Goal: Task Accomplishment & Management: Use online tool/utility

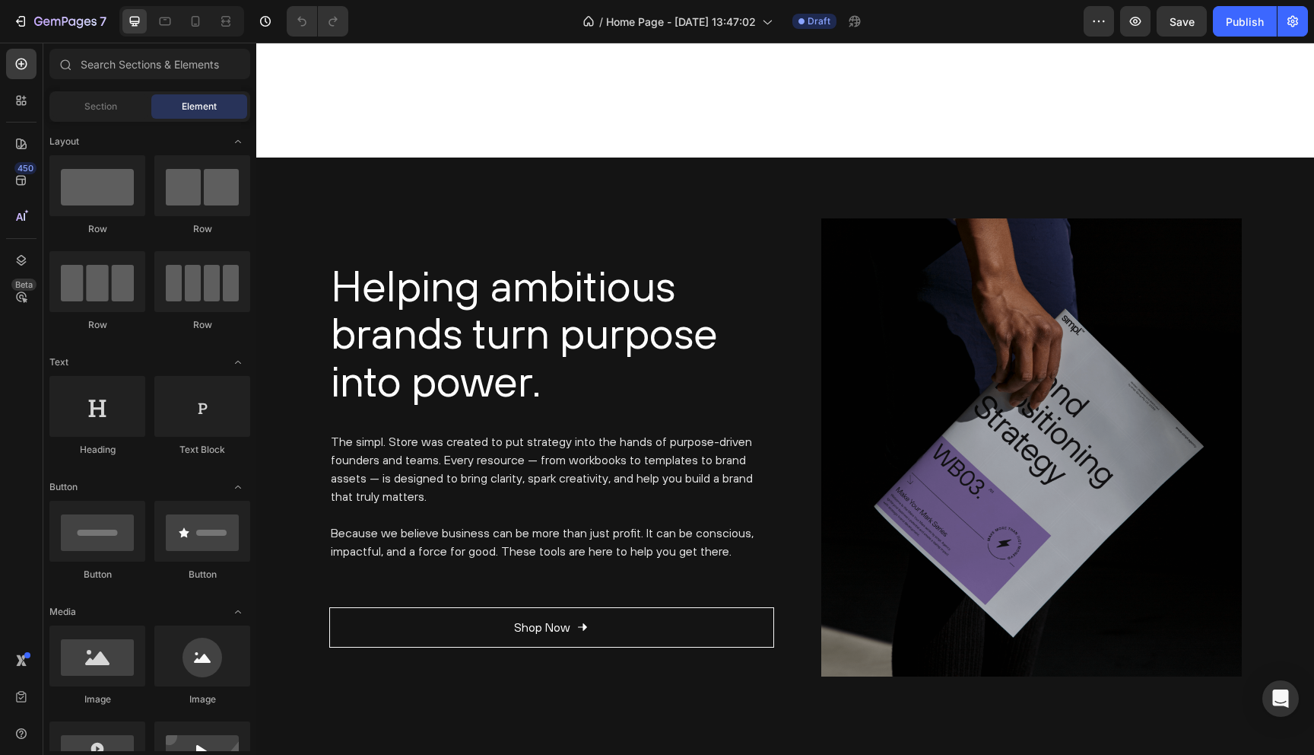
scroll to position [2387, 0]
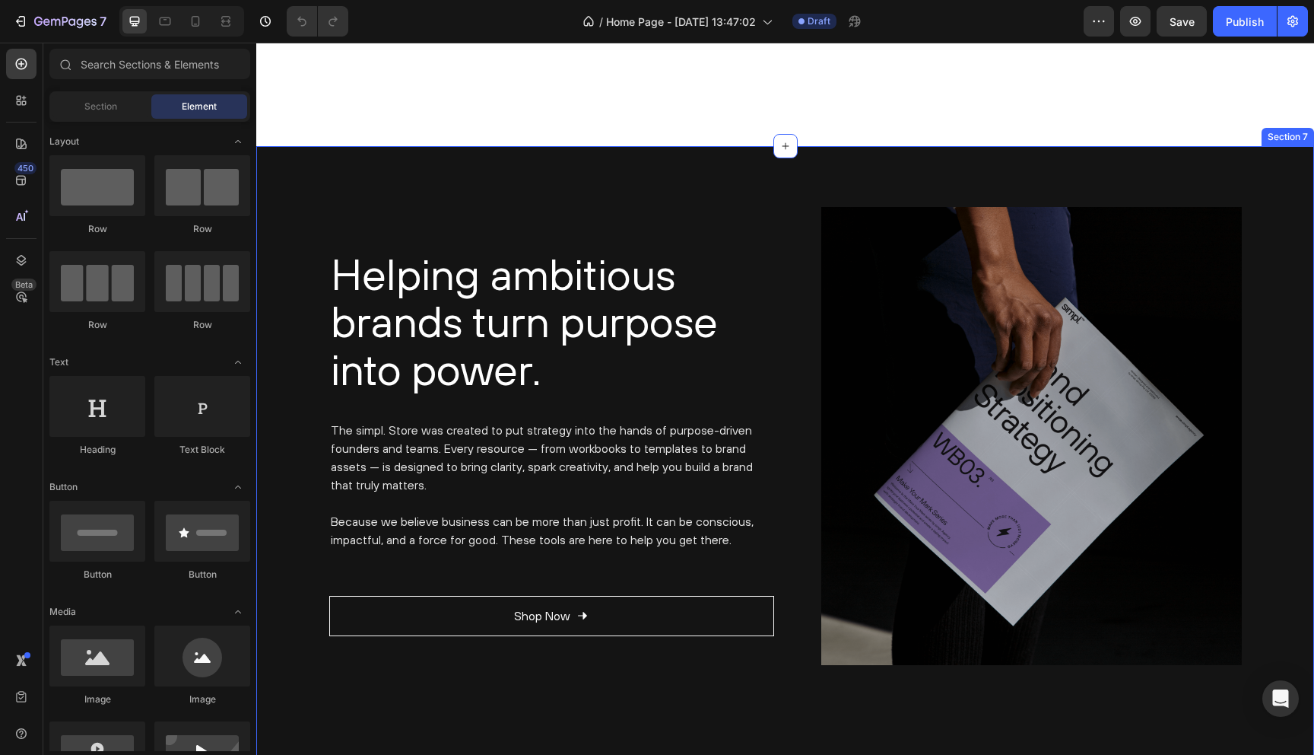
click at [428, 197] on div "Helping ambitious brands turn purpose into power. Heading The simpl. Store was …" at bounding box center [785, 458] width 1058 height 625
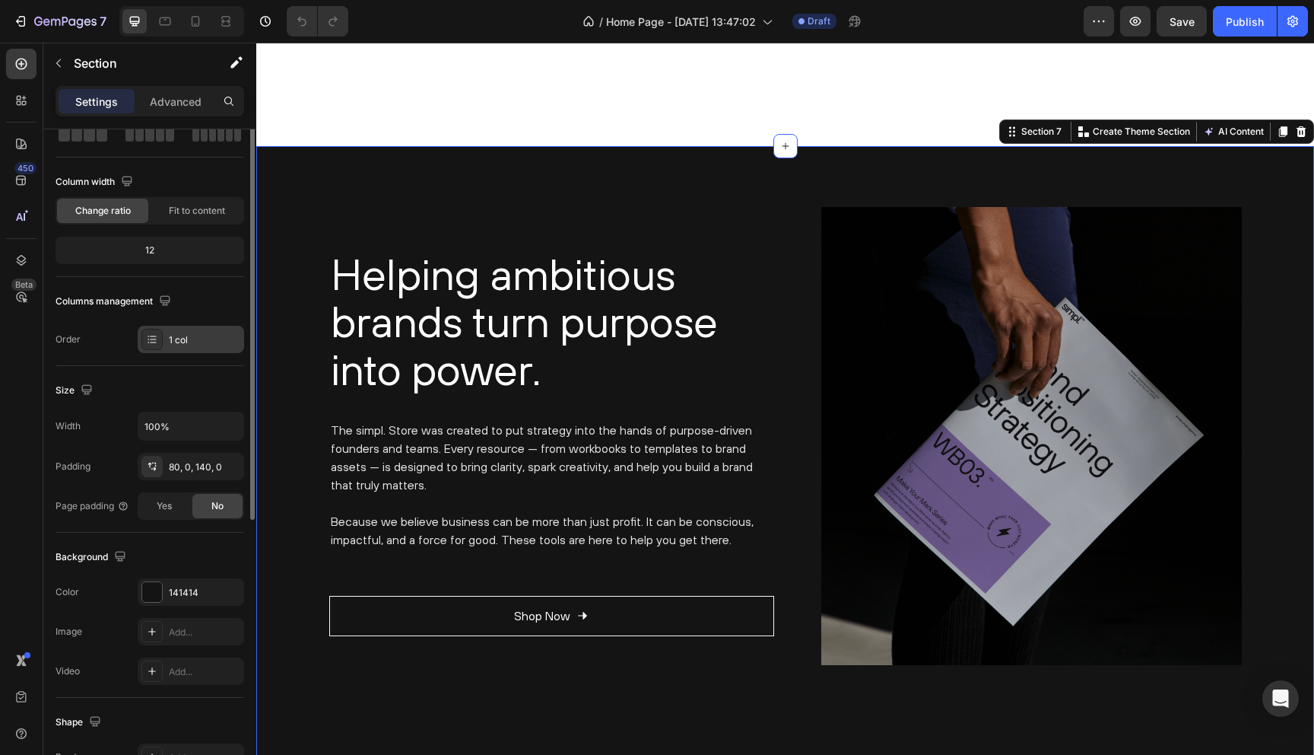
scroll to position [0, 0]
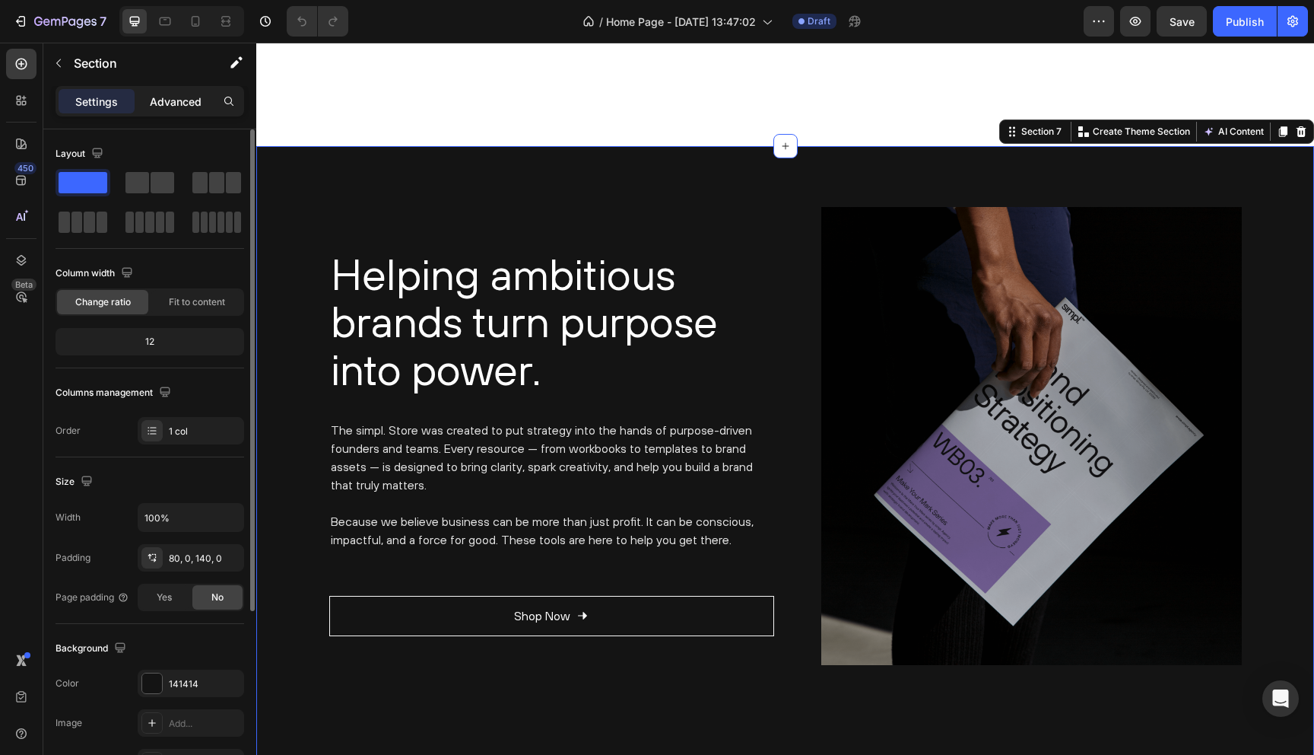
click at [166, 103] on p "Advanced" at bounding box center [176, 102] width 52 height 16
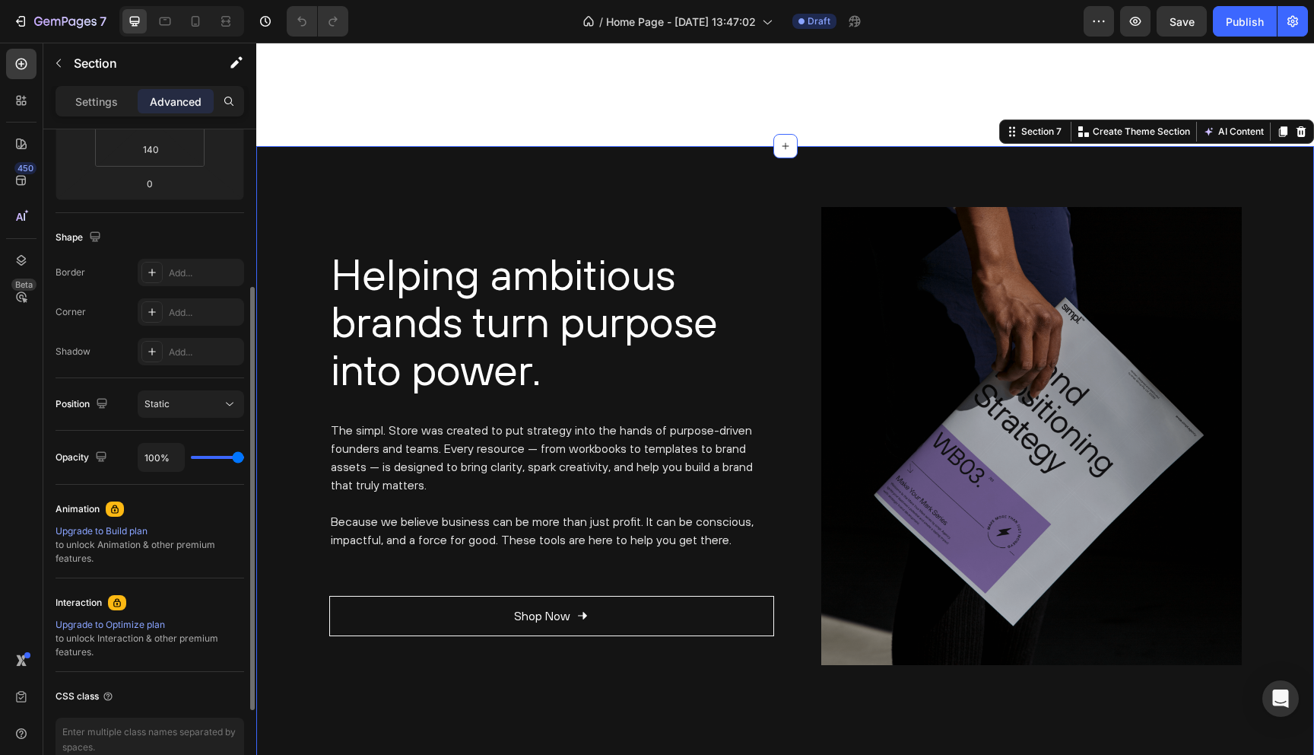
scroll to position [315, 0]
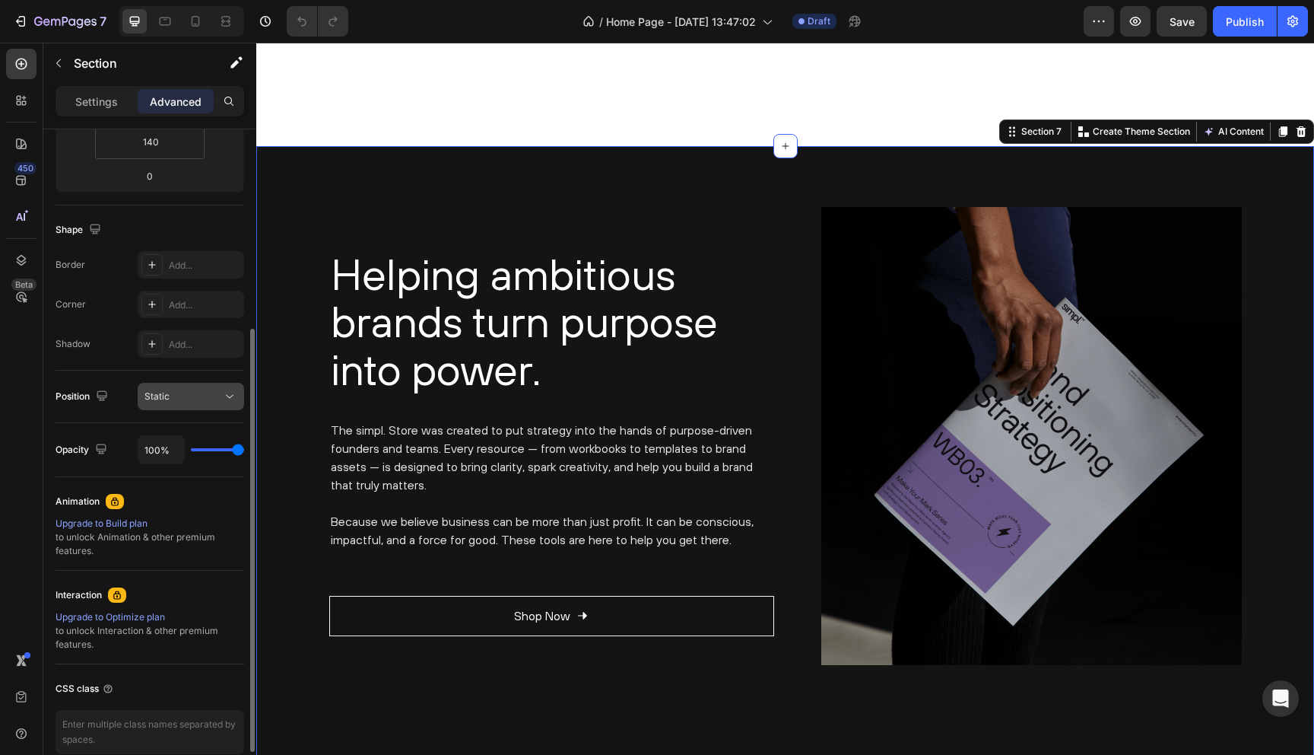
click at [176, 398] on div "Static" at bounding box center [184, 396] width 78 height 14
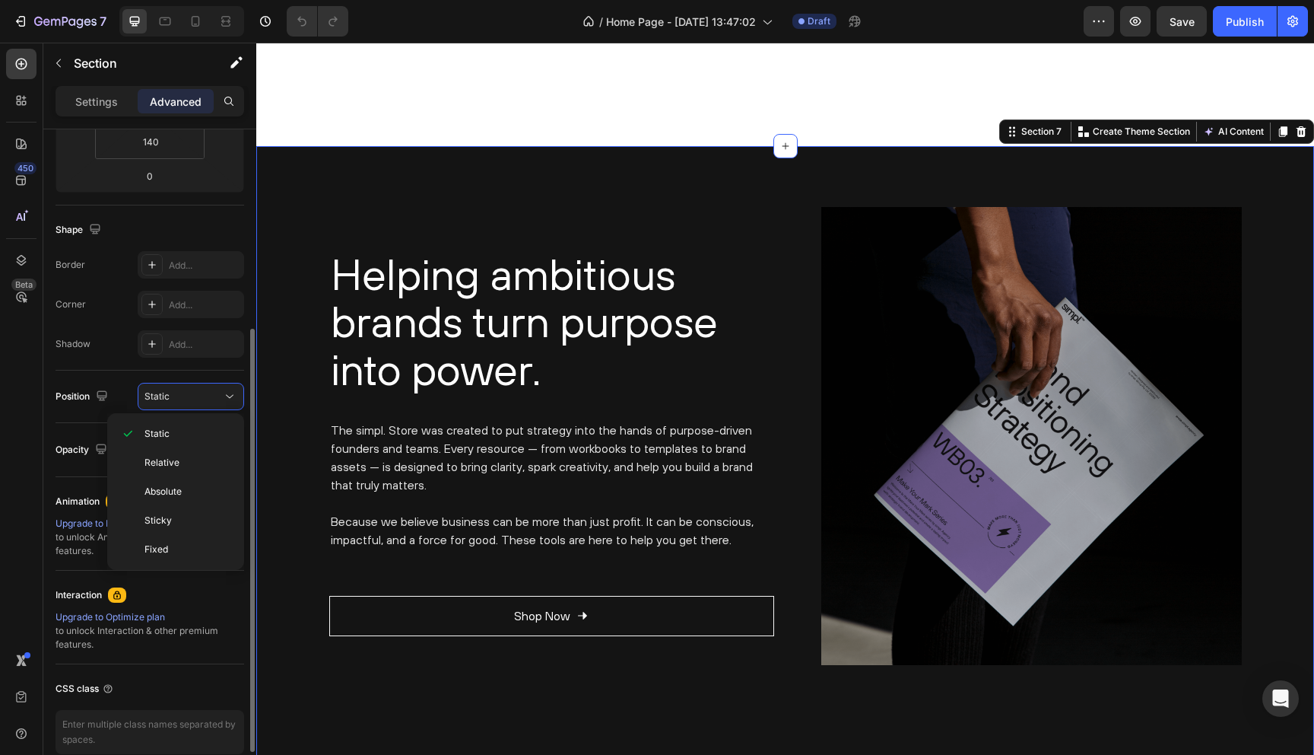
click at [119, 383] on div "Position Static" at bounding box center [150, 396] width 189 height 27
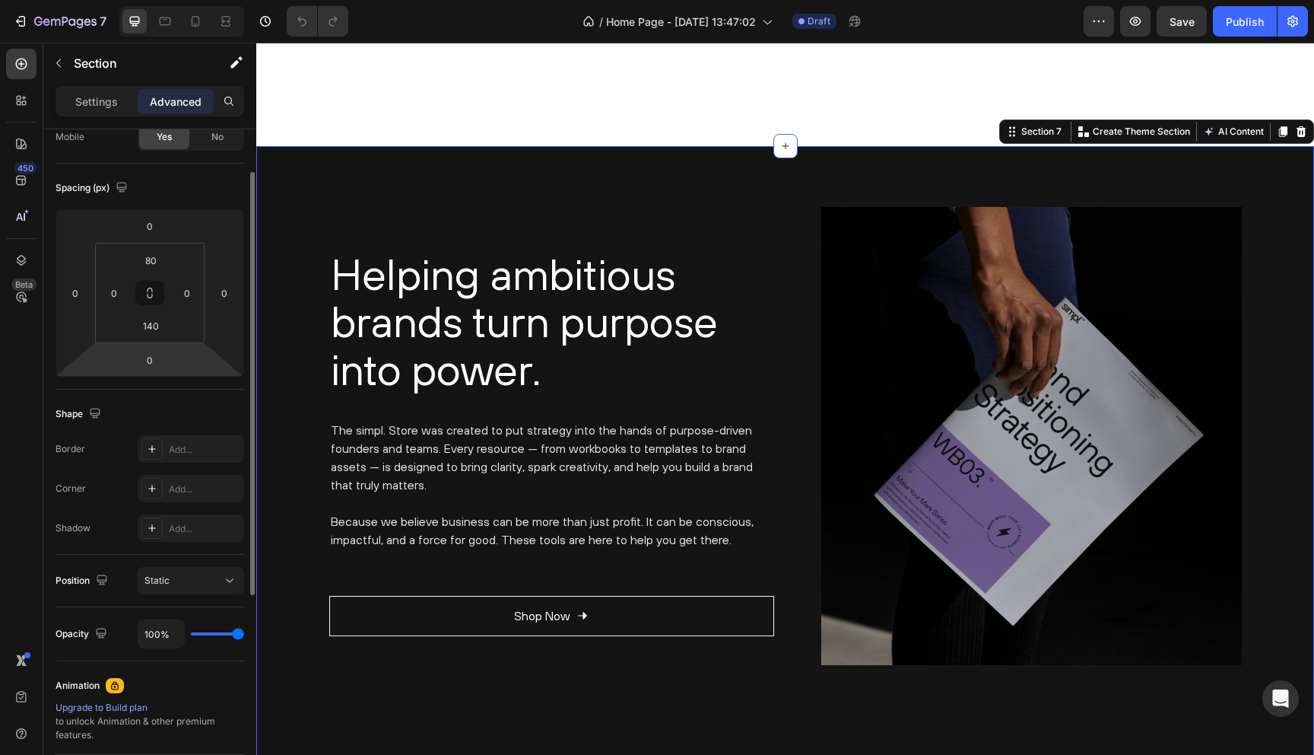
scroll to position [0, 0]
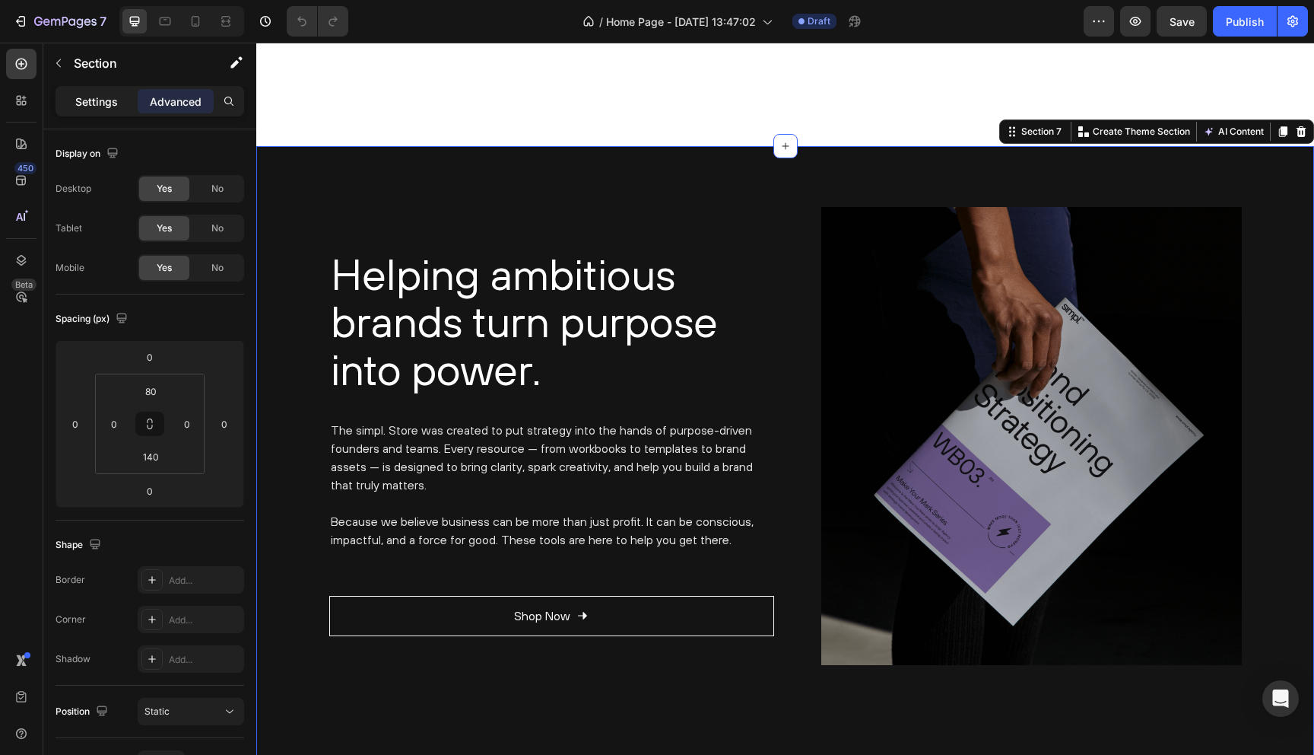
click at [90, 103] on p "Settings" at bounding box center [96, 102] width 43 height 16
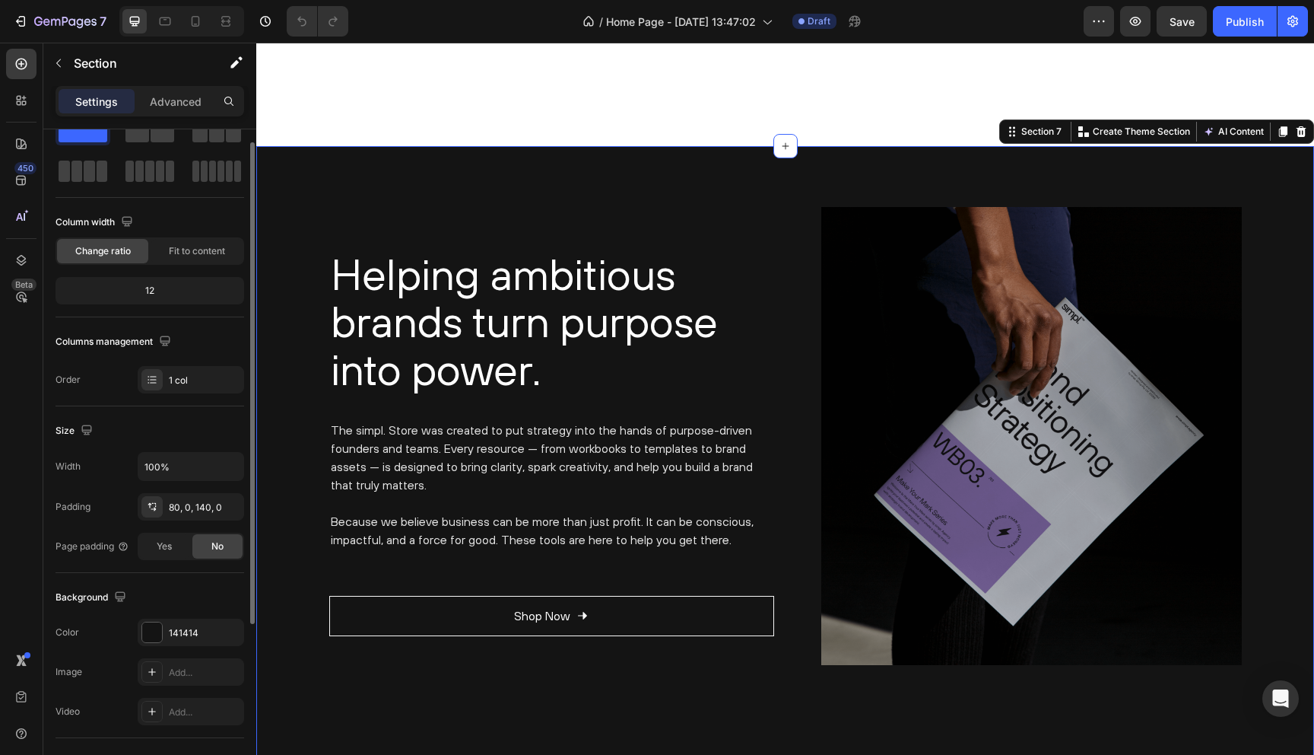
scroll to position [74, 0]
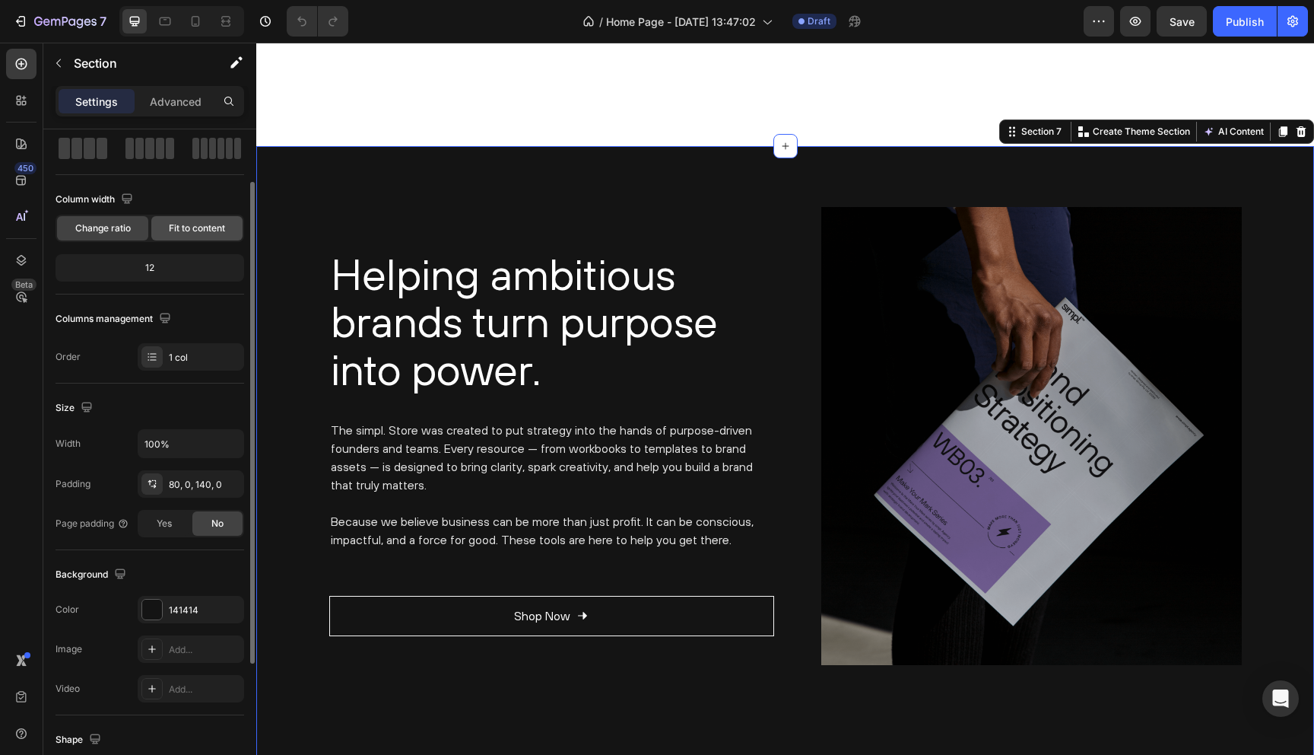
click at [186, 223] on span "Fit to content" at bounding box center [197, 228] width 56 height 14
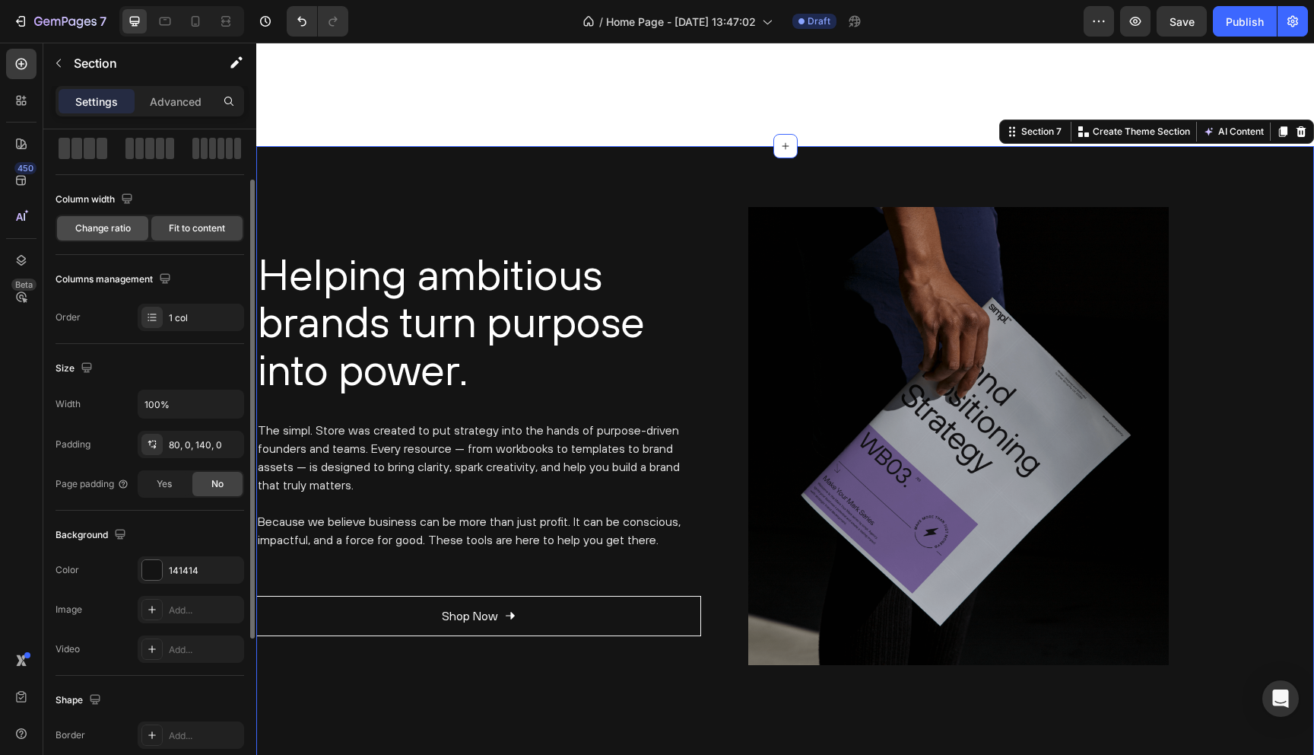
click at [113, 218] on div "Change ratio" at bounding box center [102, 228] width 91 height 24
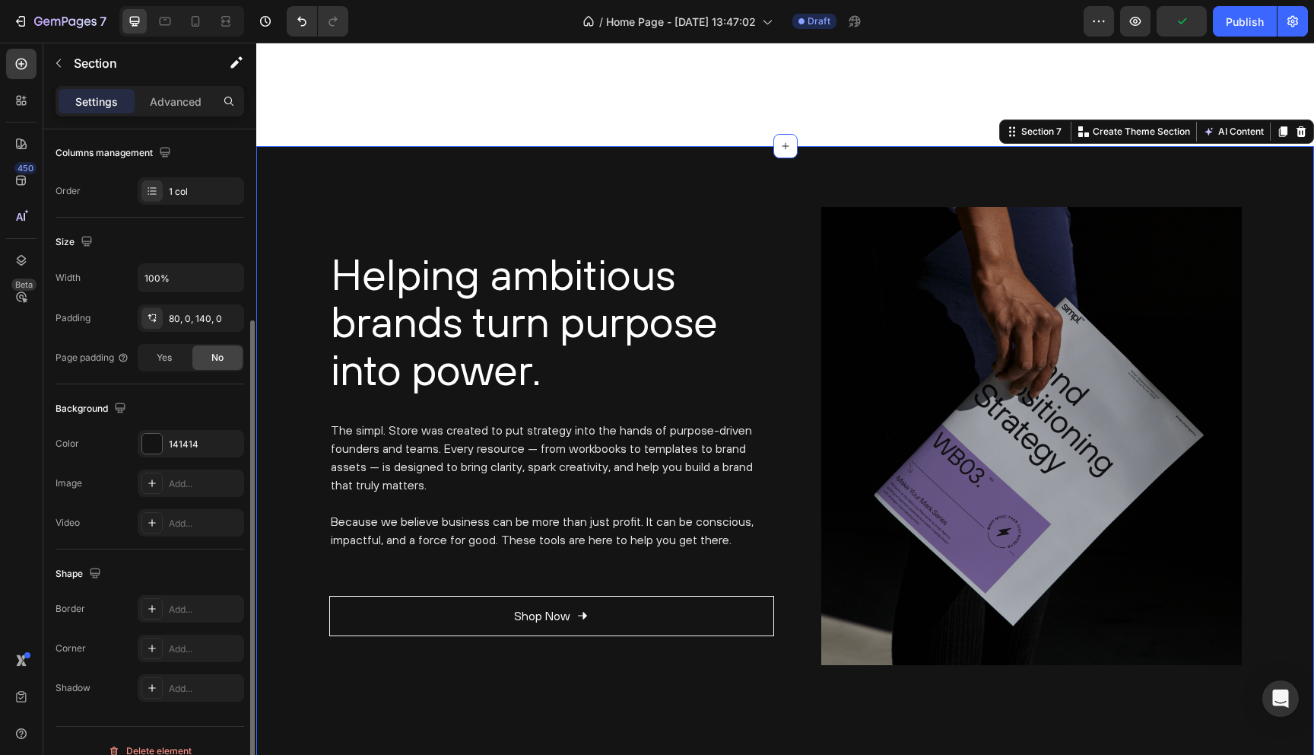
scroll to position [257, 0]
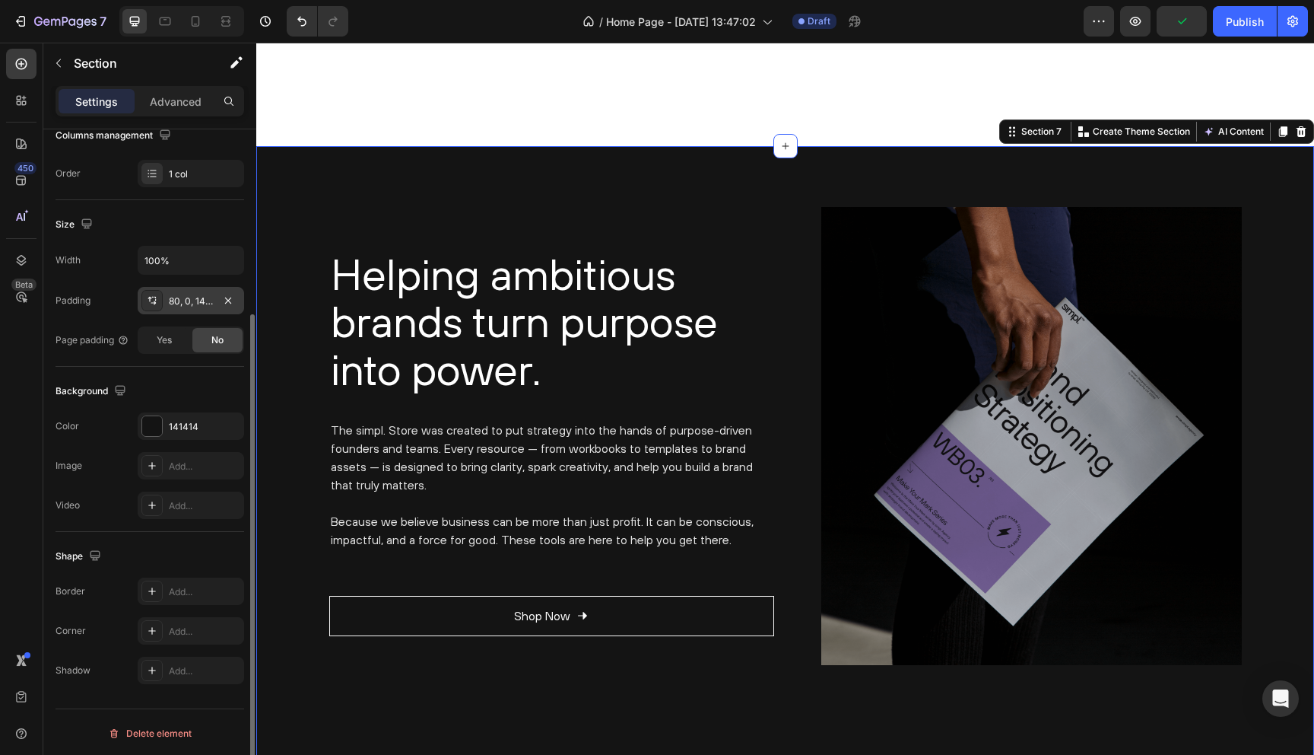
click at [185, 302] on div "80, 0, 140, 0" at bounding box center [191, 301] width 44 height 14
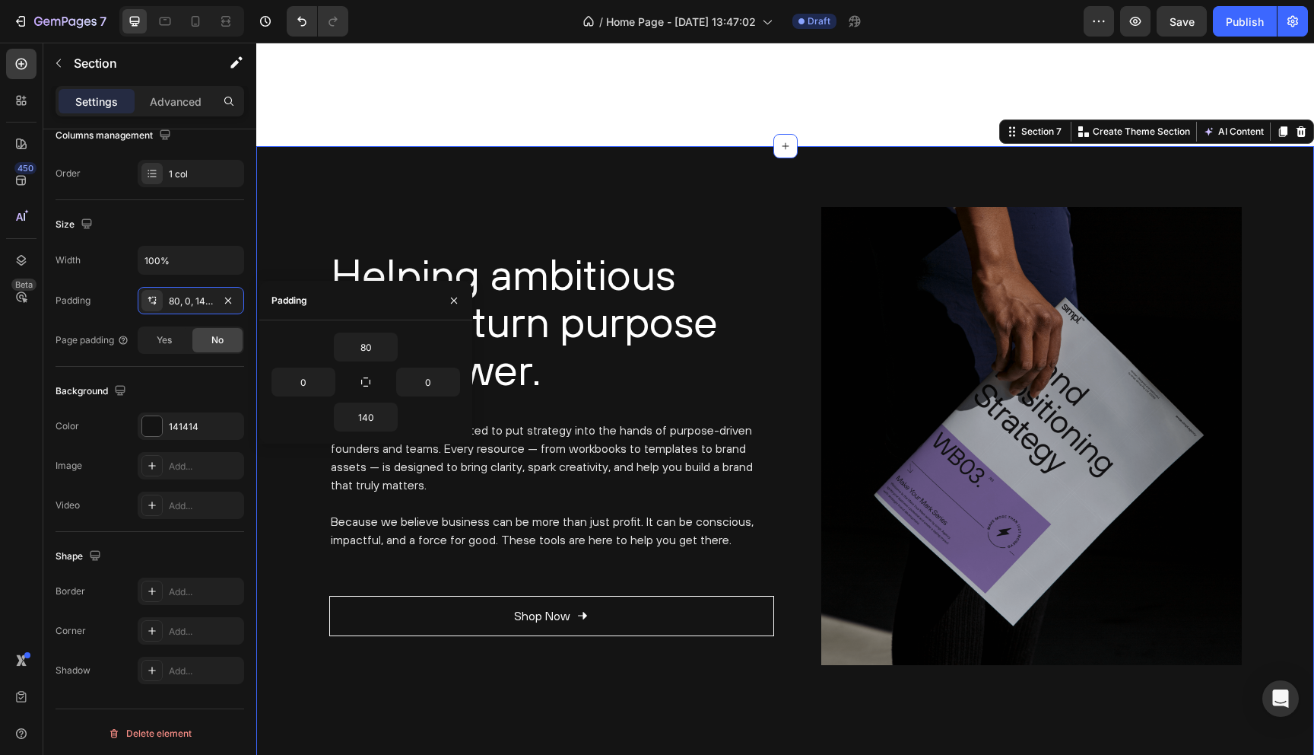
click at [313, 224] on div "Helping ambitious brands turn purpose into power. Heading The simpl. Store was …" at bounding box center [785, 436] width 1058 height 458
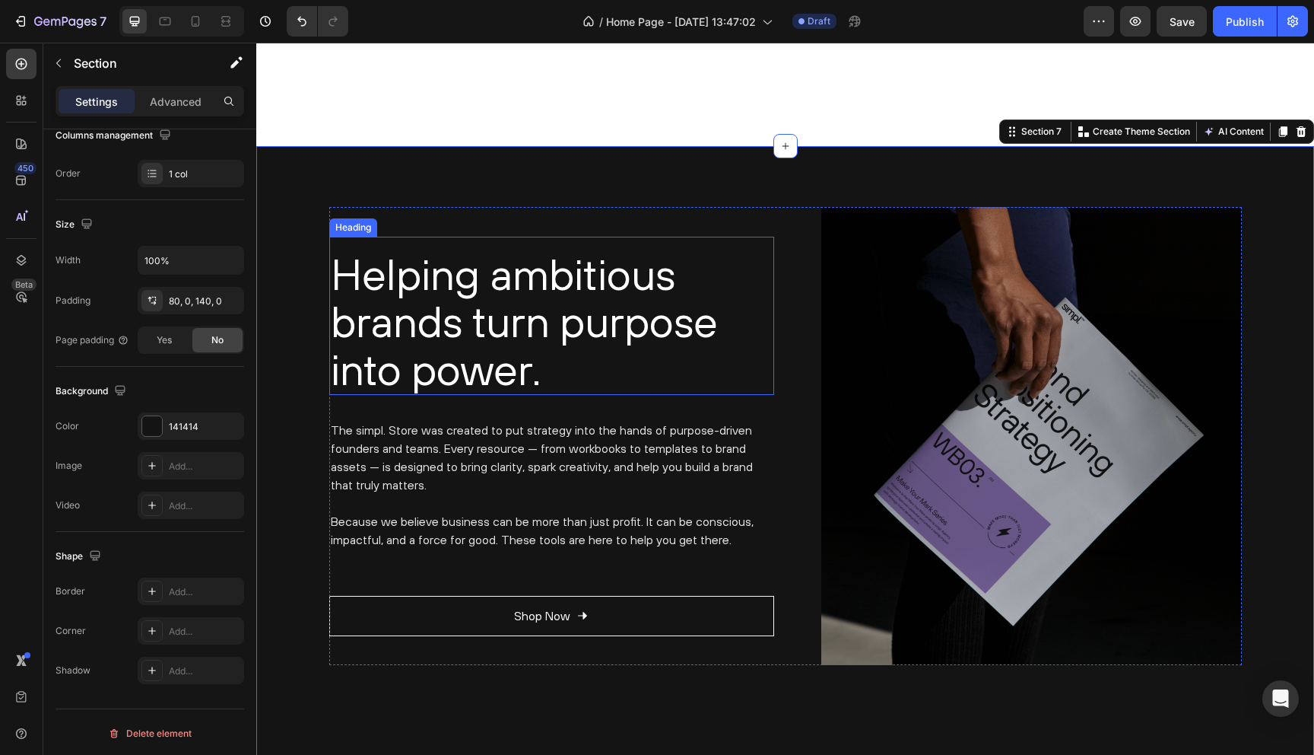
click at [352, 280] on h2 "Helping ambitious brands turn purpose into power." at bounding box center [551, 322] width 445 height 146
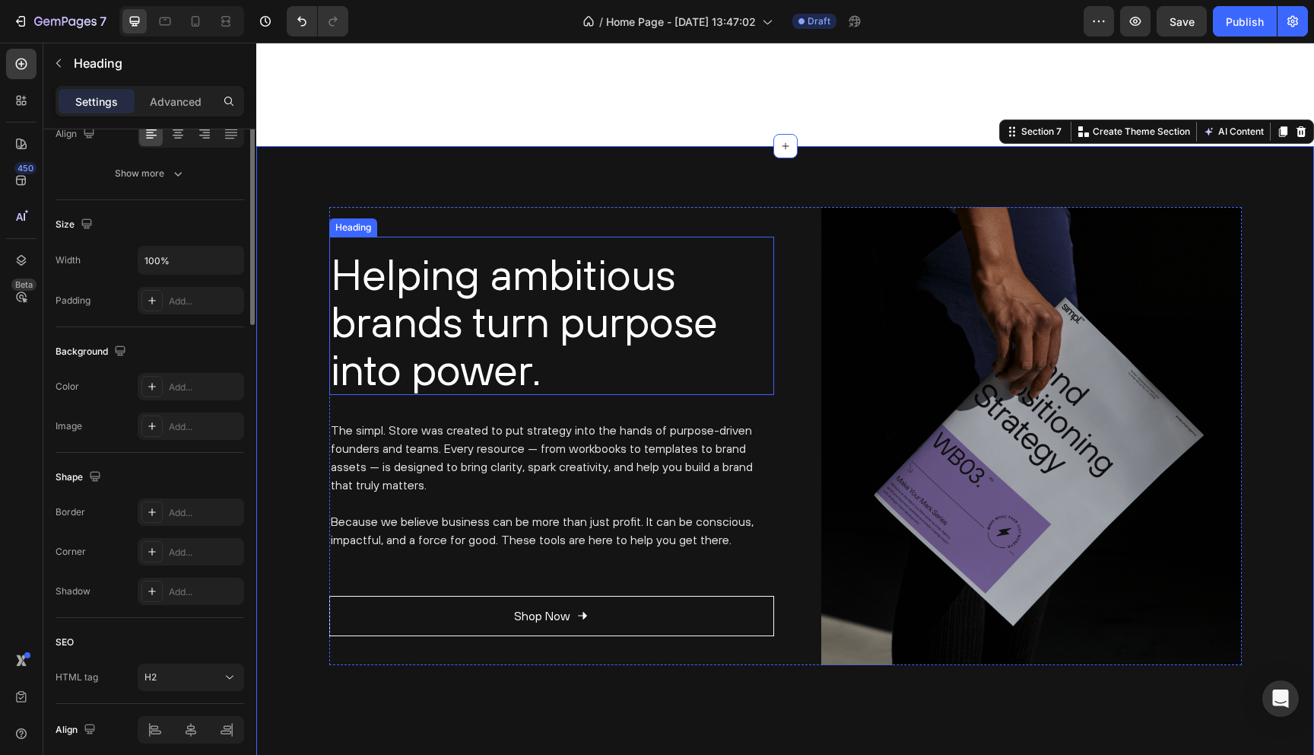
scroll to position [0, 0]
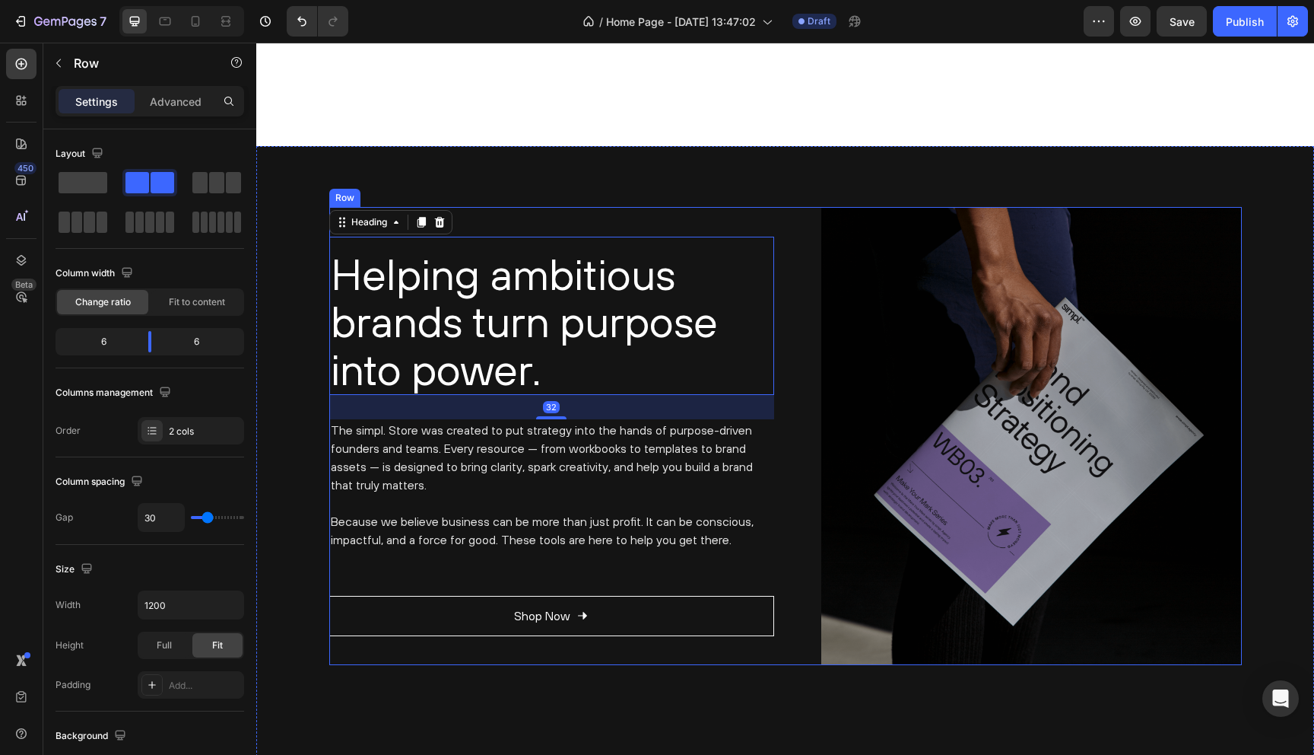
click at [493, 207] on div "Helping ambitious brands turn purpose into power. Heading 32 The simpl. Store w…" at bounding box center [551, 436] width 445 height 458
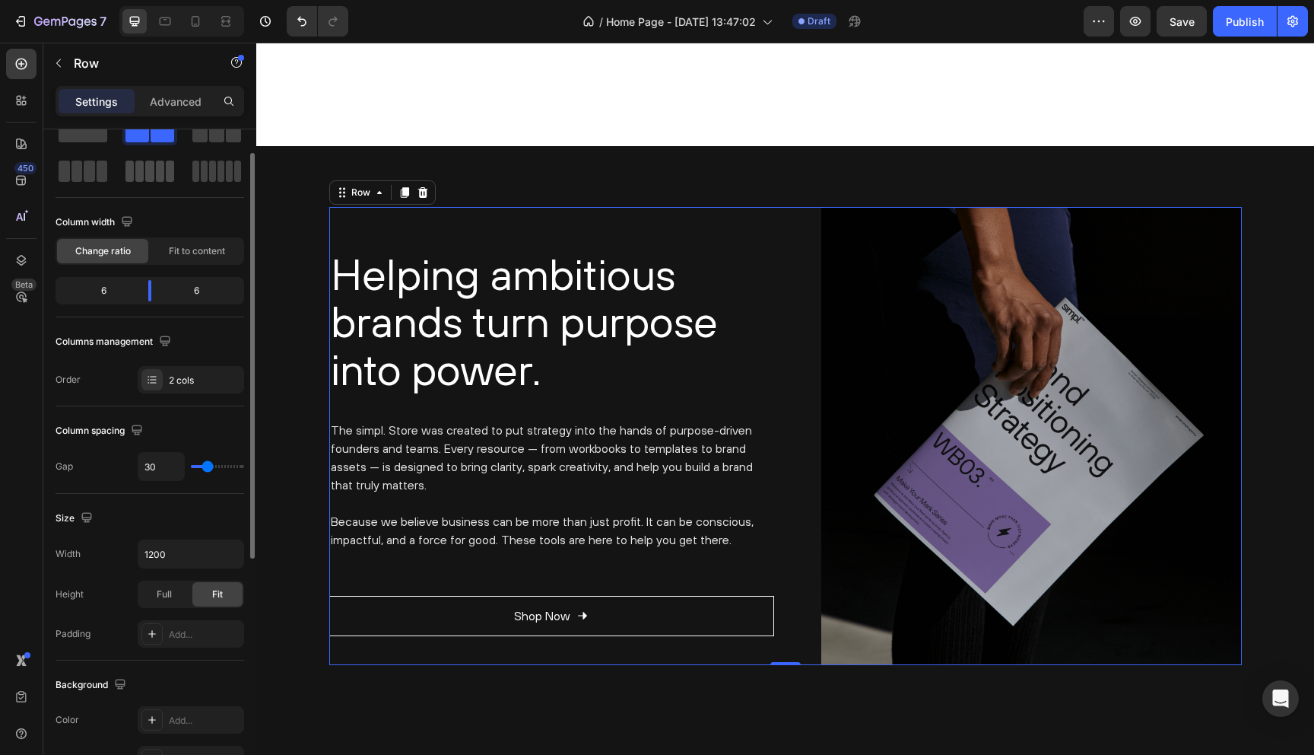
scroll to position [68, 0]
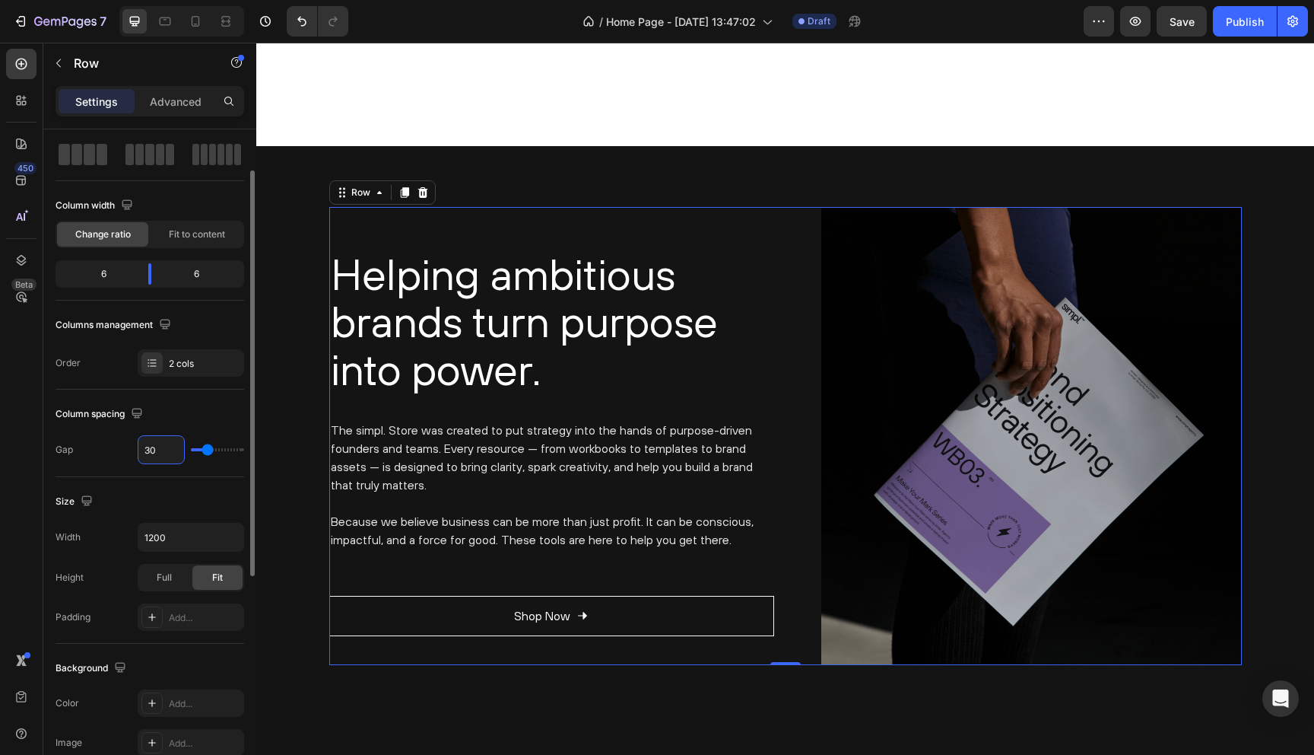
drag, startPoint x: 161, startPoint y: 447, endPoint x: 148, endPoint y: 447, distance: 12.9
click at [148, 447] on input "30" at bounding box center [161, 449] width 46 height 27
type input "340"
type input "120"
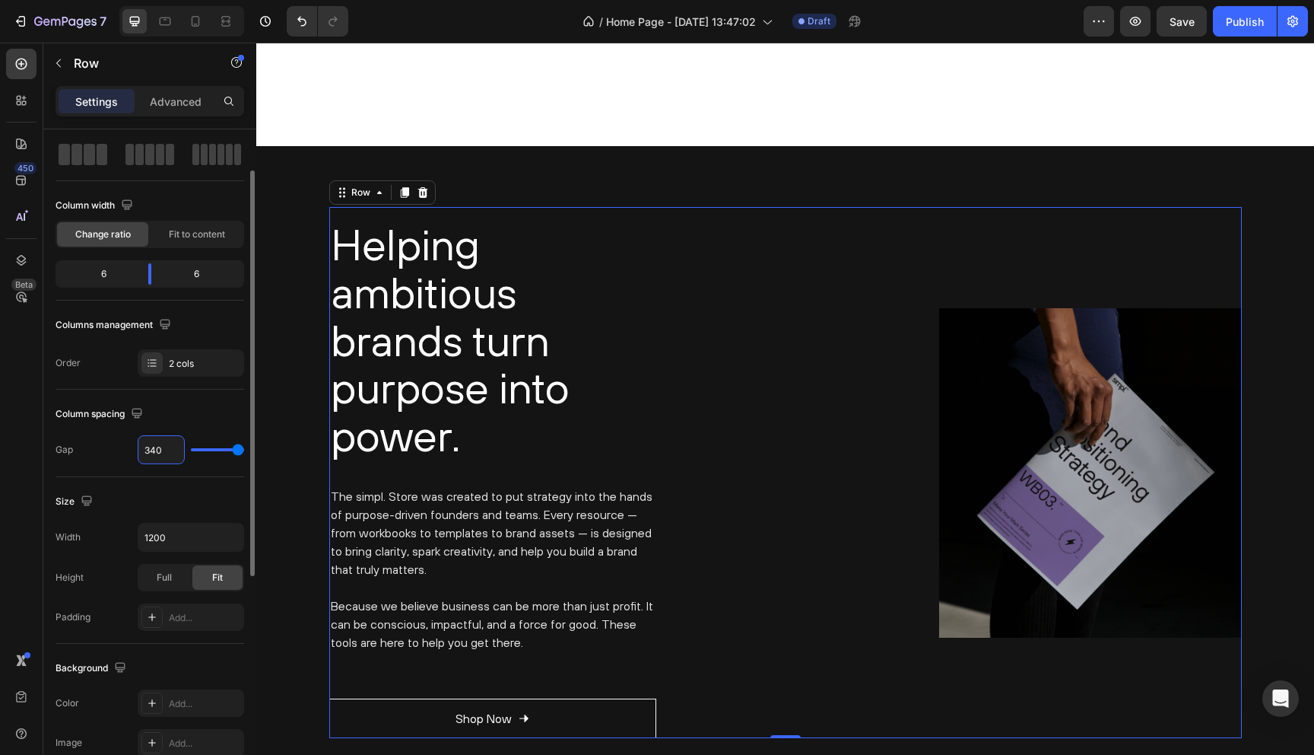
type input "30"
type input "0"
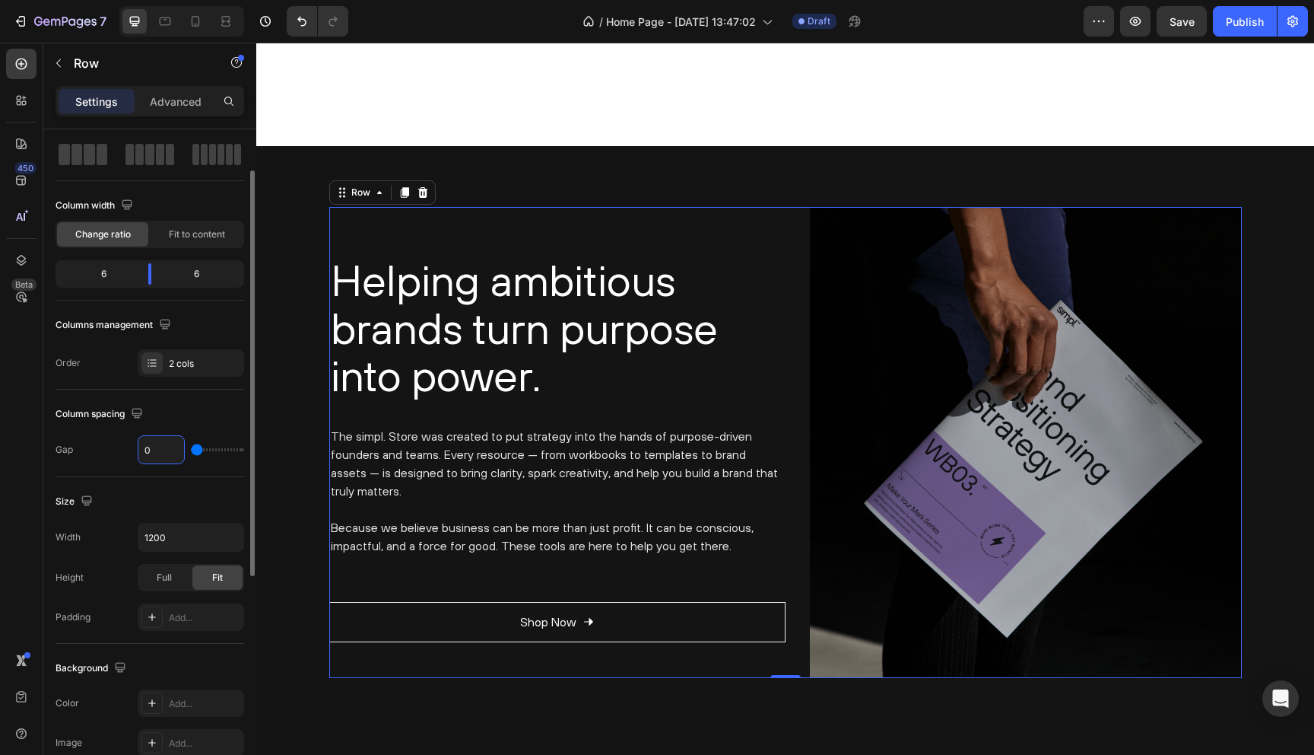
type input "40"
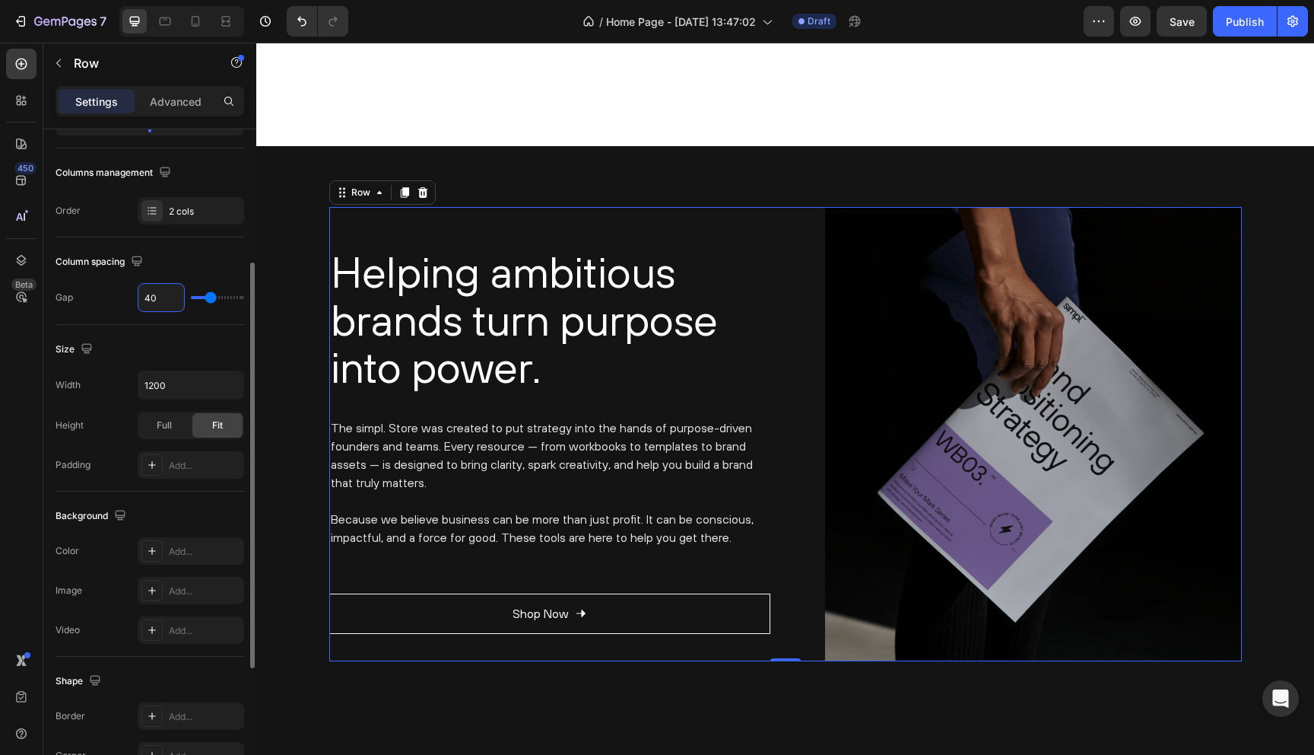
scroll to position [221, 0]
type input "40"
click at [229, 381] on icon "button" at bounding box center [229, 383] width 15 height 15
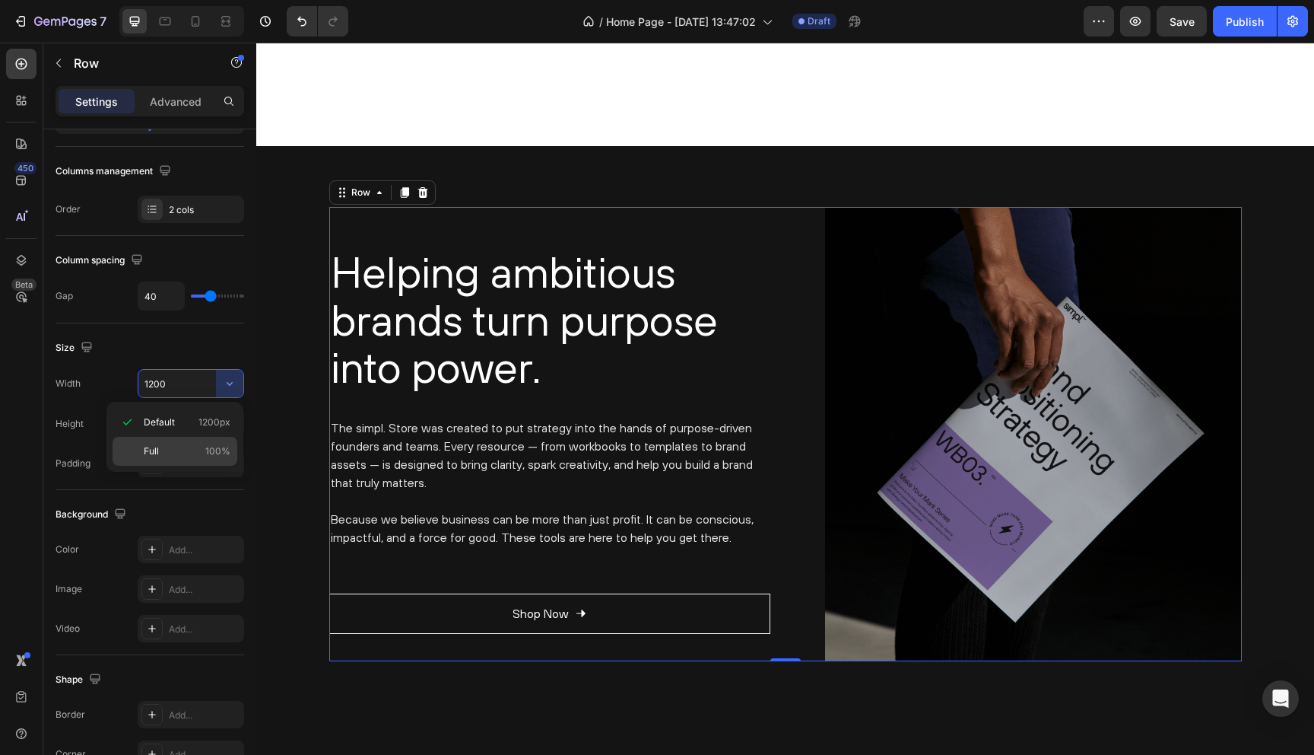
click at [158, 454] on span "Full" at bounding box center [151, 451] width 15 height 14
type input "100%"
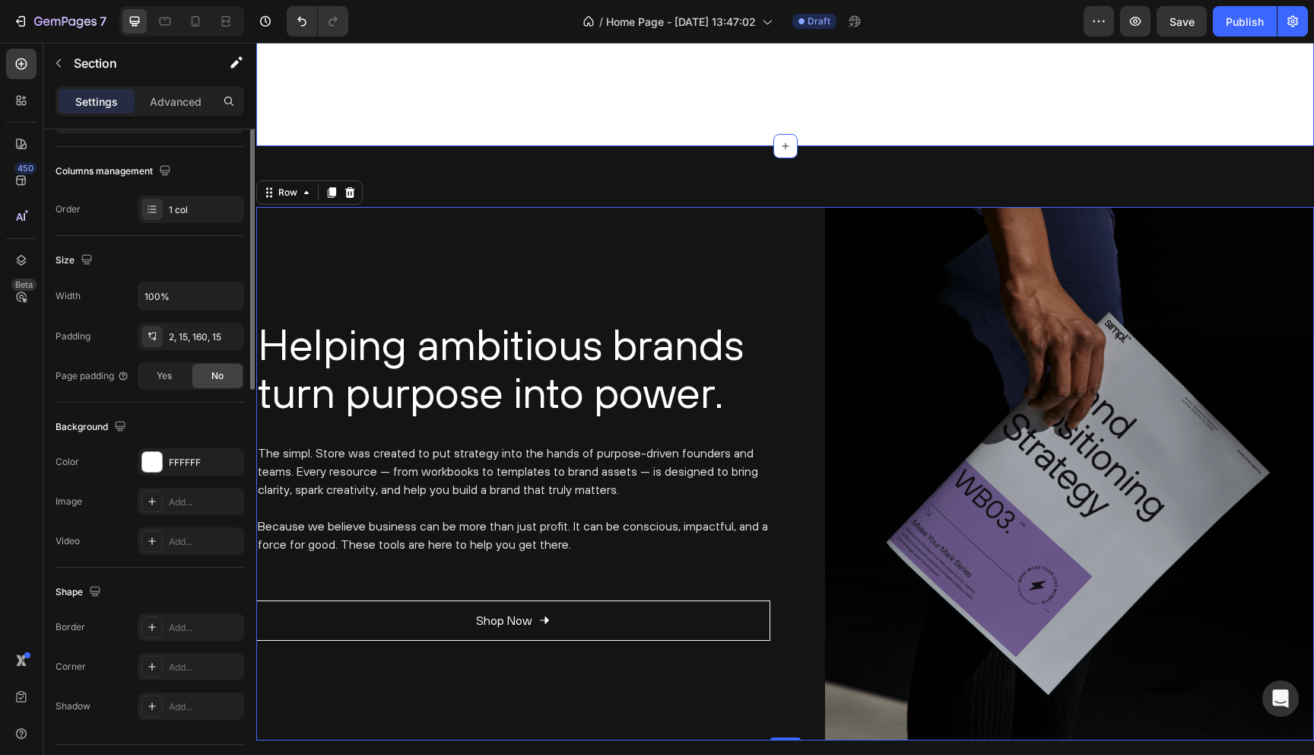
scroll to position [0, 0]
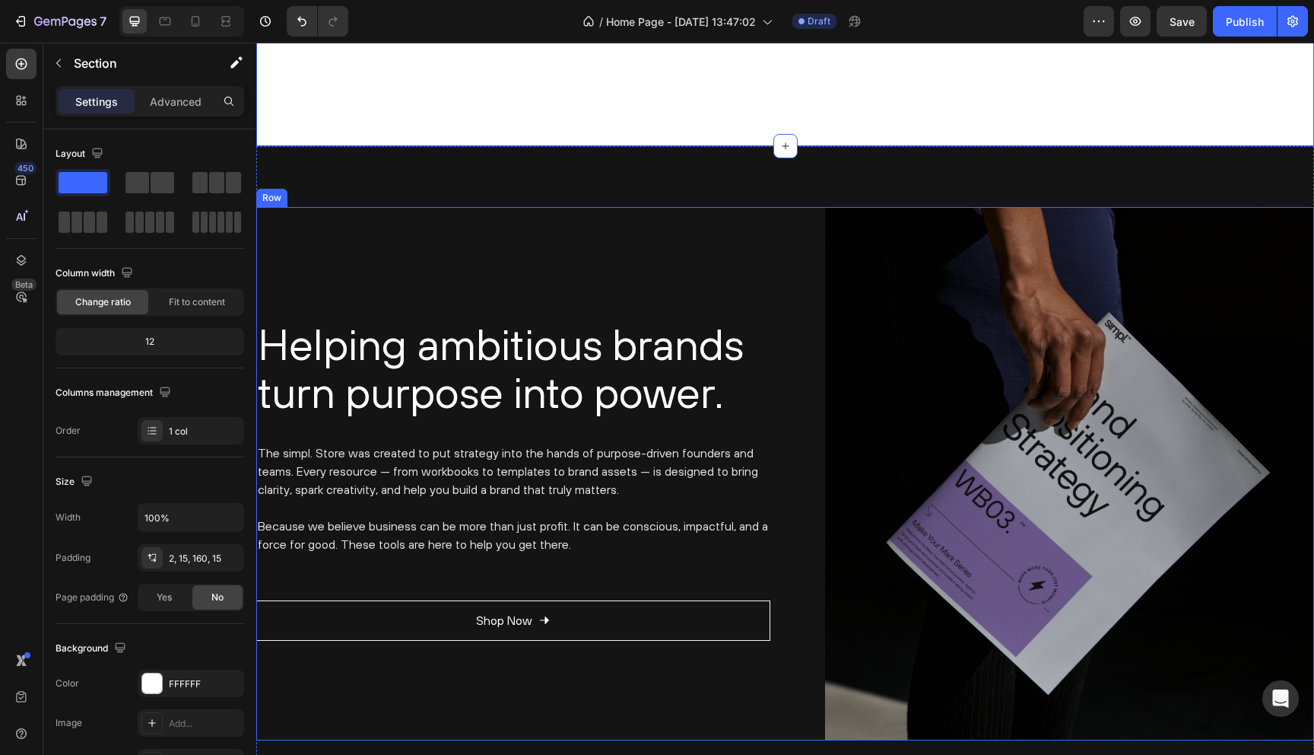
click at [402, 229] on div "Helping ambitious brands turn purpose into power. Heading The simpl. Store was …" at bounding box center [513, 473] width 514 height 533
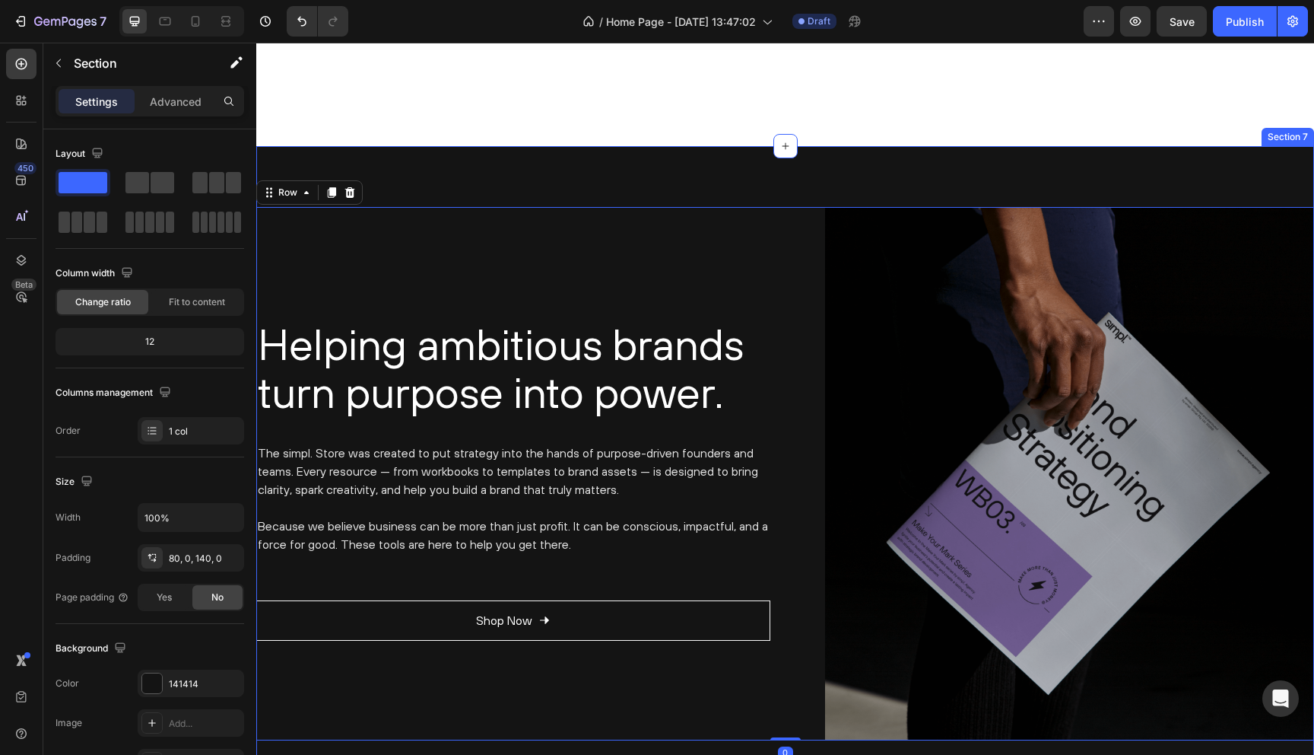
click at [395, 186] on div "Helping ambitious brands turn purpose into power. Heading The simpl. Store was …" at bounding box center [785, 496] width 1058 height 701
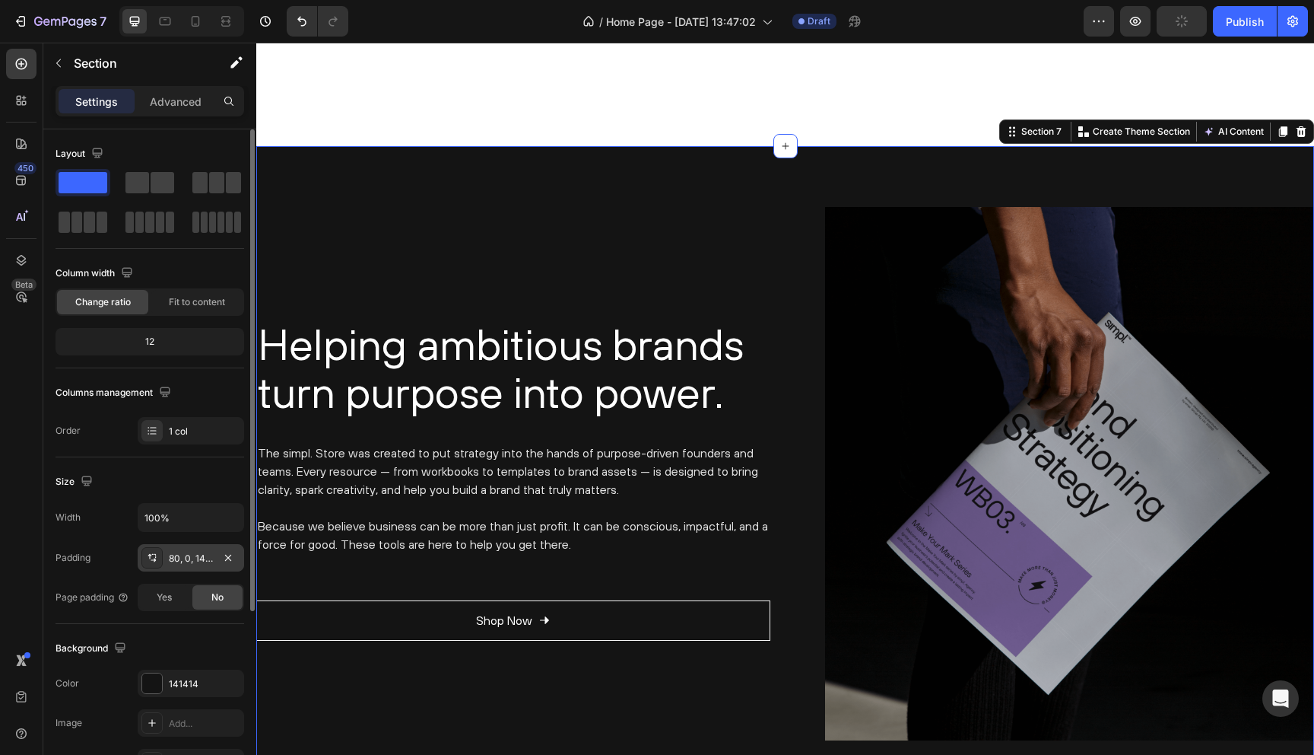
click at [180, 555] on div "80, 0, 140, 0" at bounding box center [191, 558] width 44 height 14
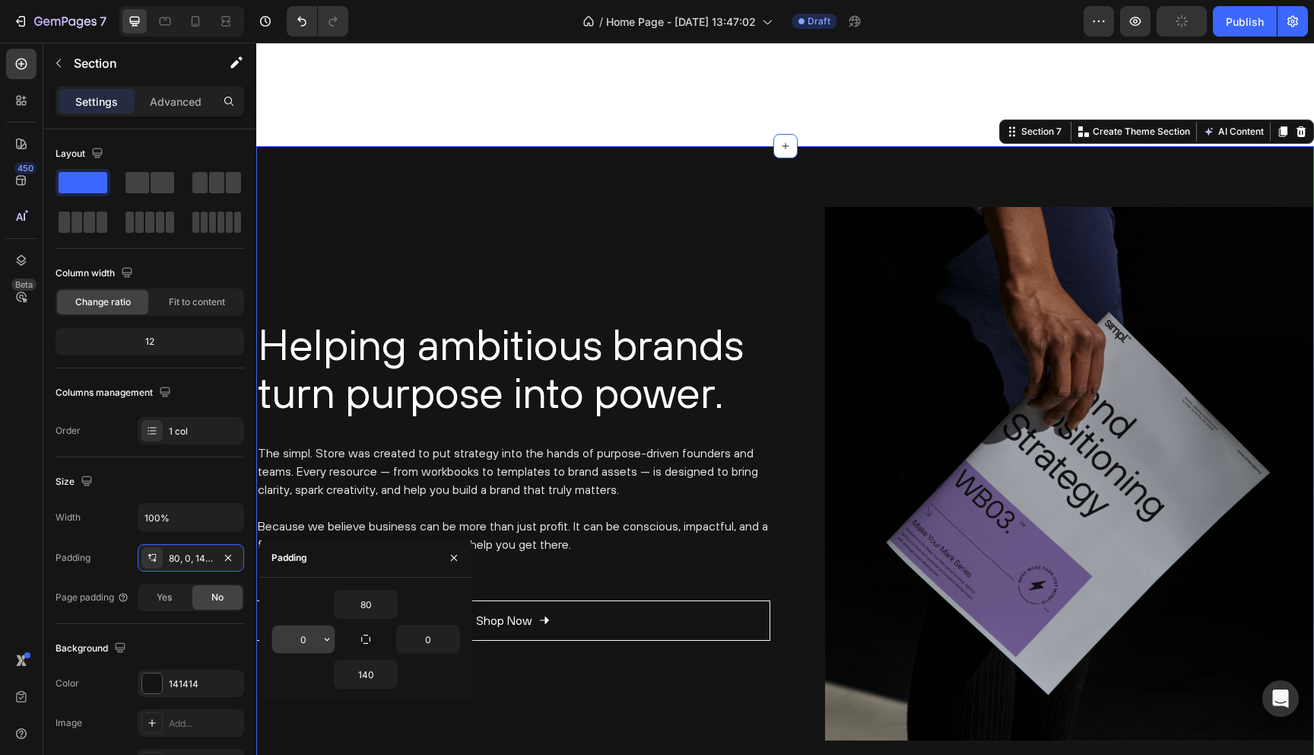
click at [301, 635] on input "0" at bounding box center [303, 638] width 62 height 27
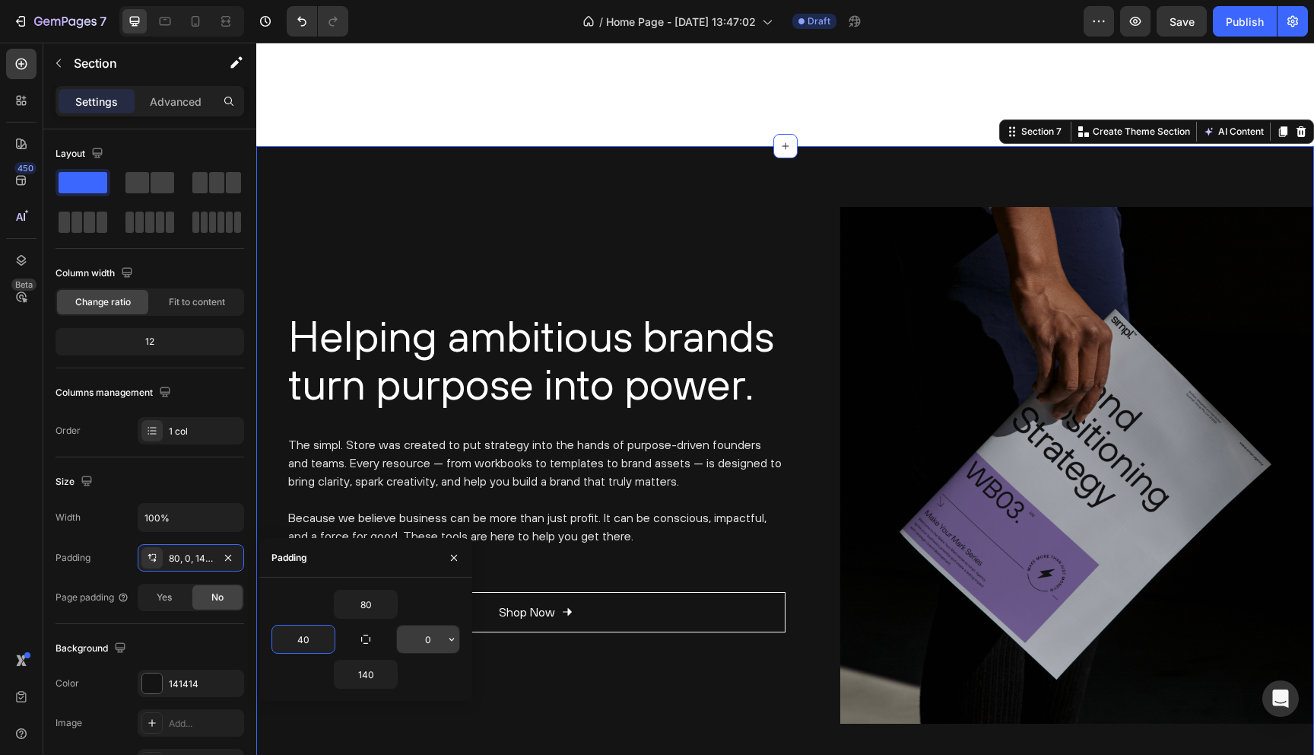
type input "40"
click at [440, 638] on input "0" at bounding box center [428, 638] width 62 height 27
type input "40"
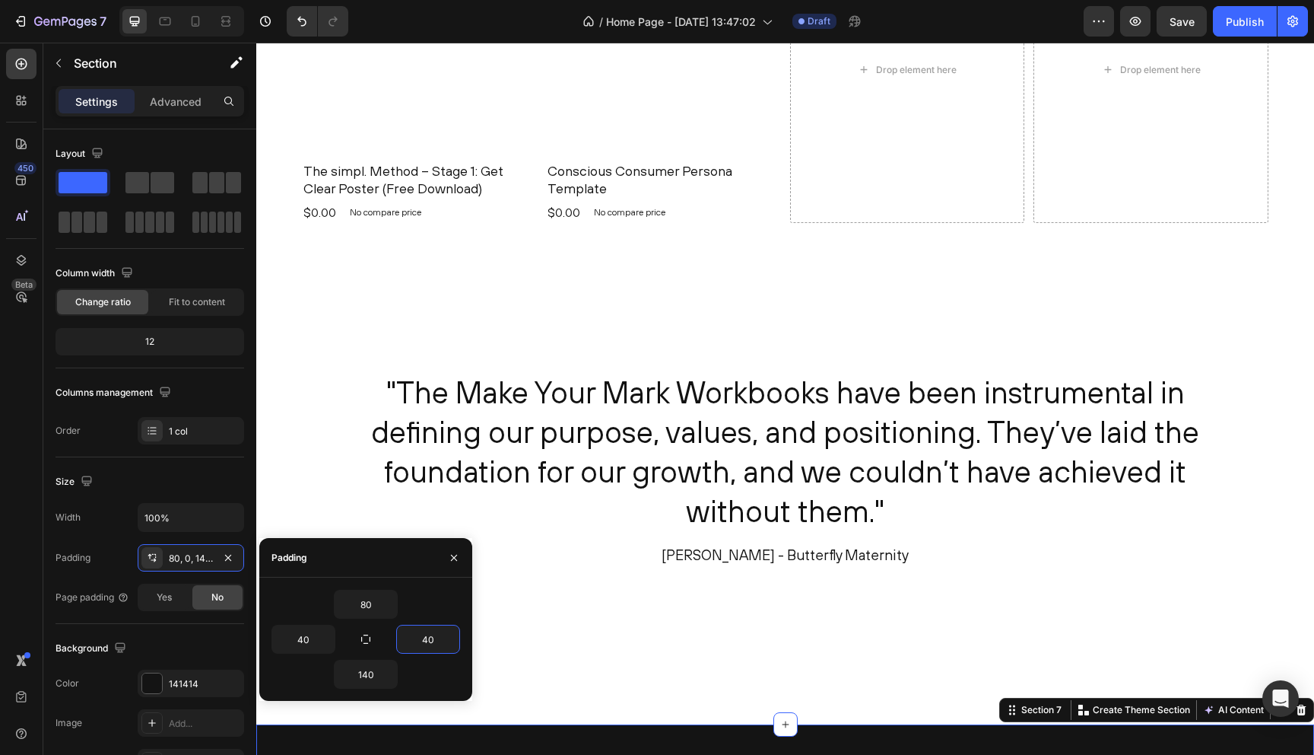
scroll to position [1801, 0]
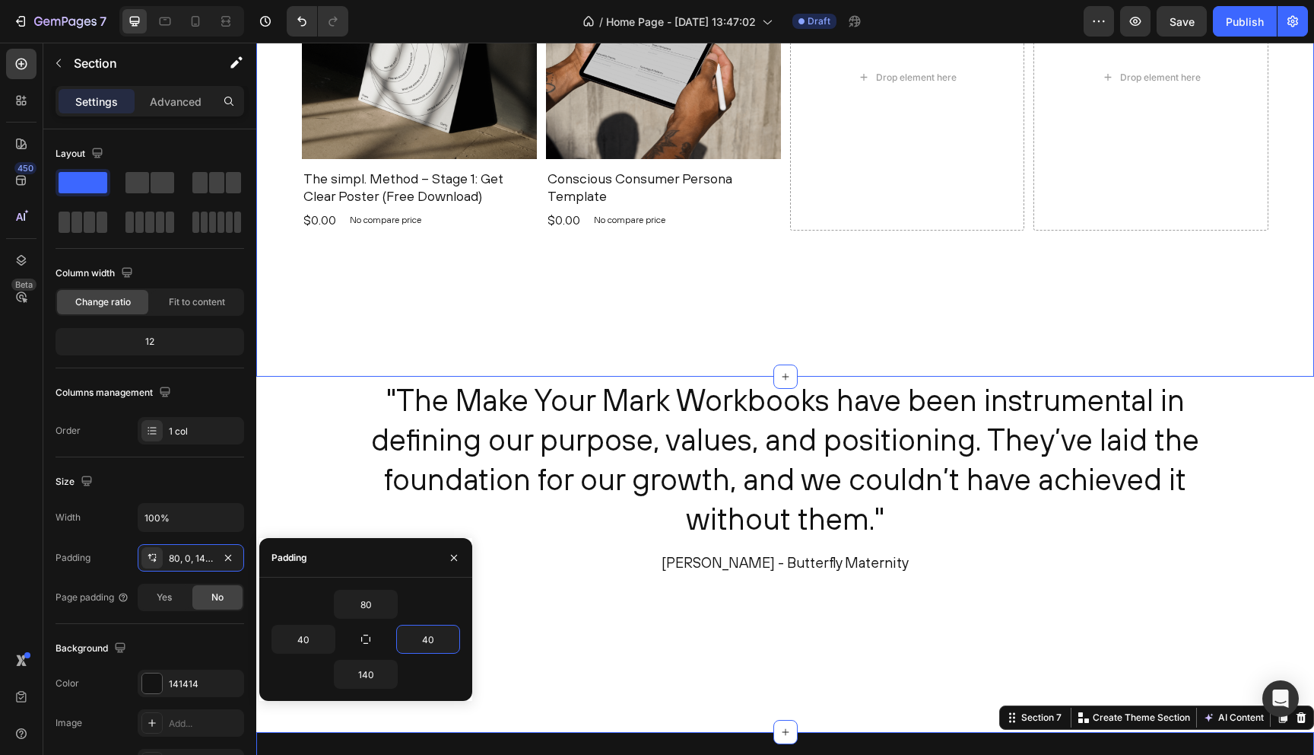
click at [271, 180] on div "Freebies Heading Product Images The simpl. Method – Stage 1: Get Clear Poster (…" at bounding box center [785, 127] width 1058 height 499
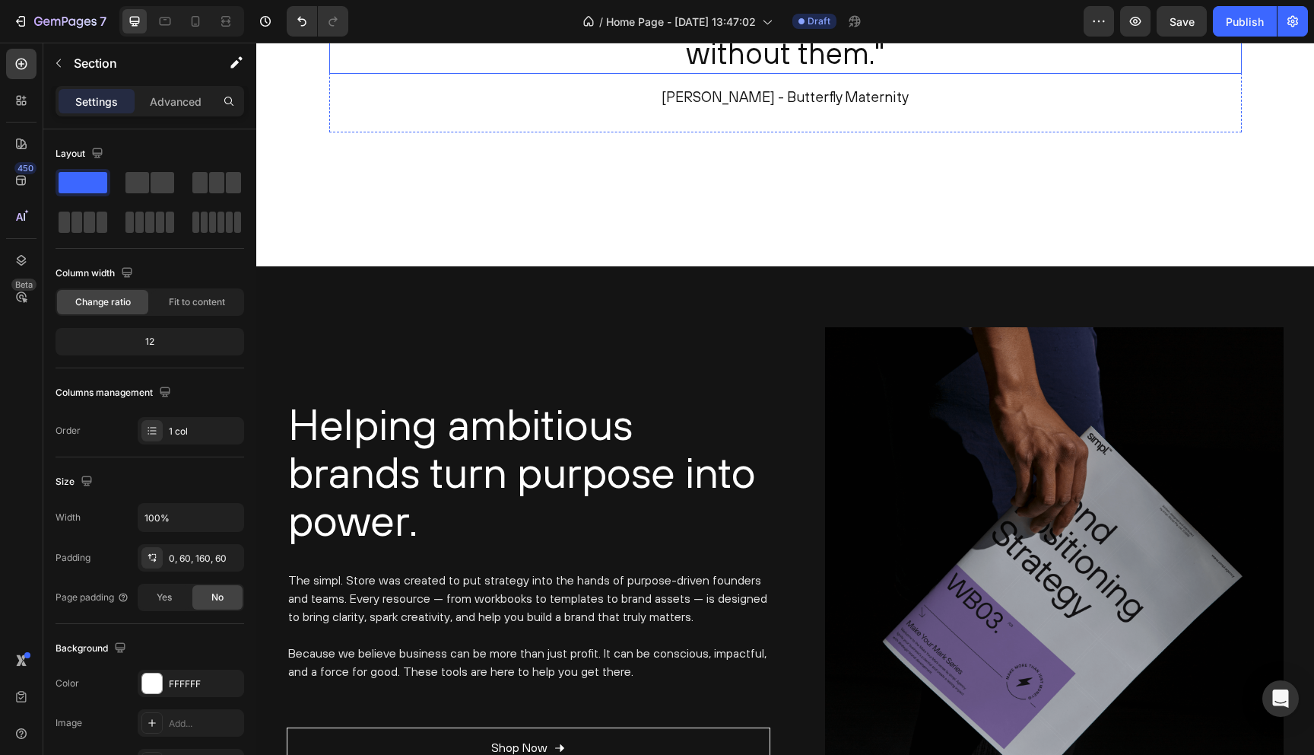
scroll to position [2341, 0]
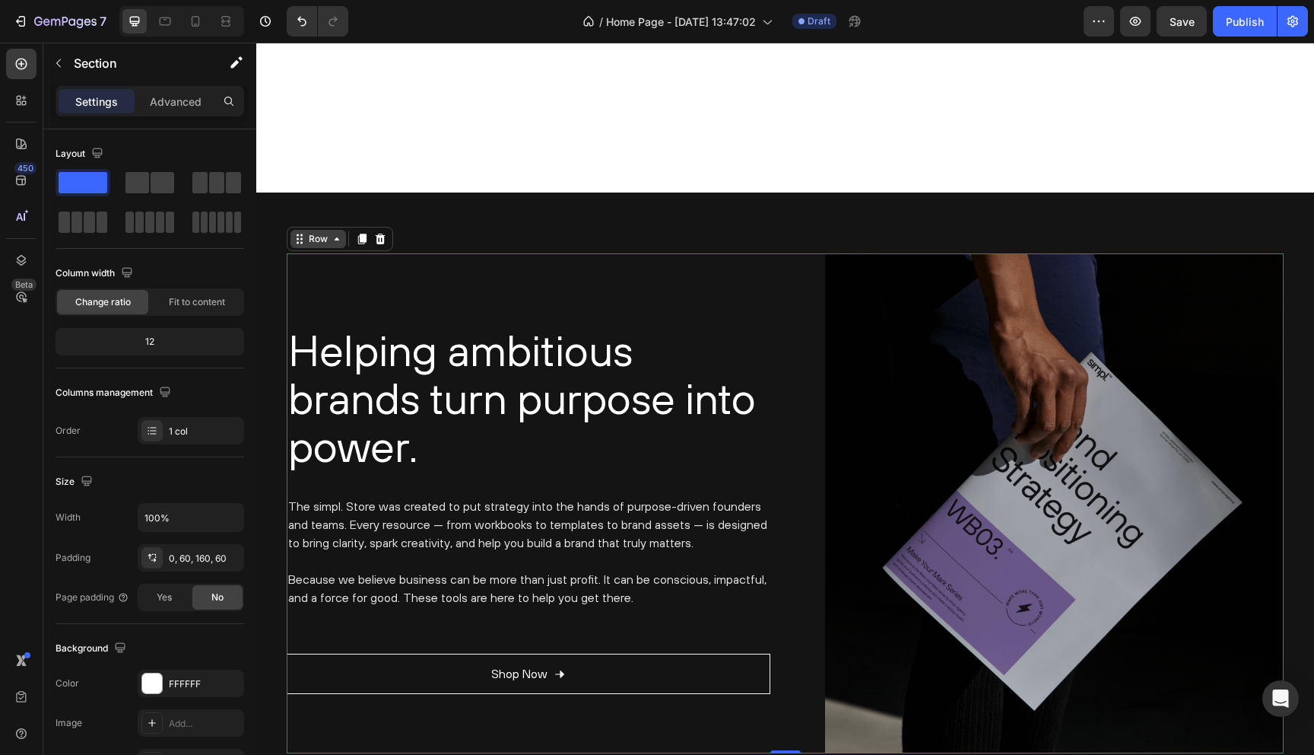
click at [303, 246] on div "Row" at bounding box center [319, 239] width 56 height 18
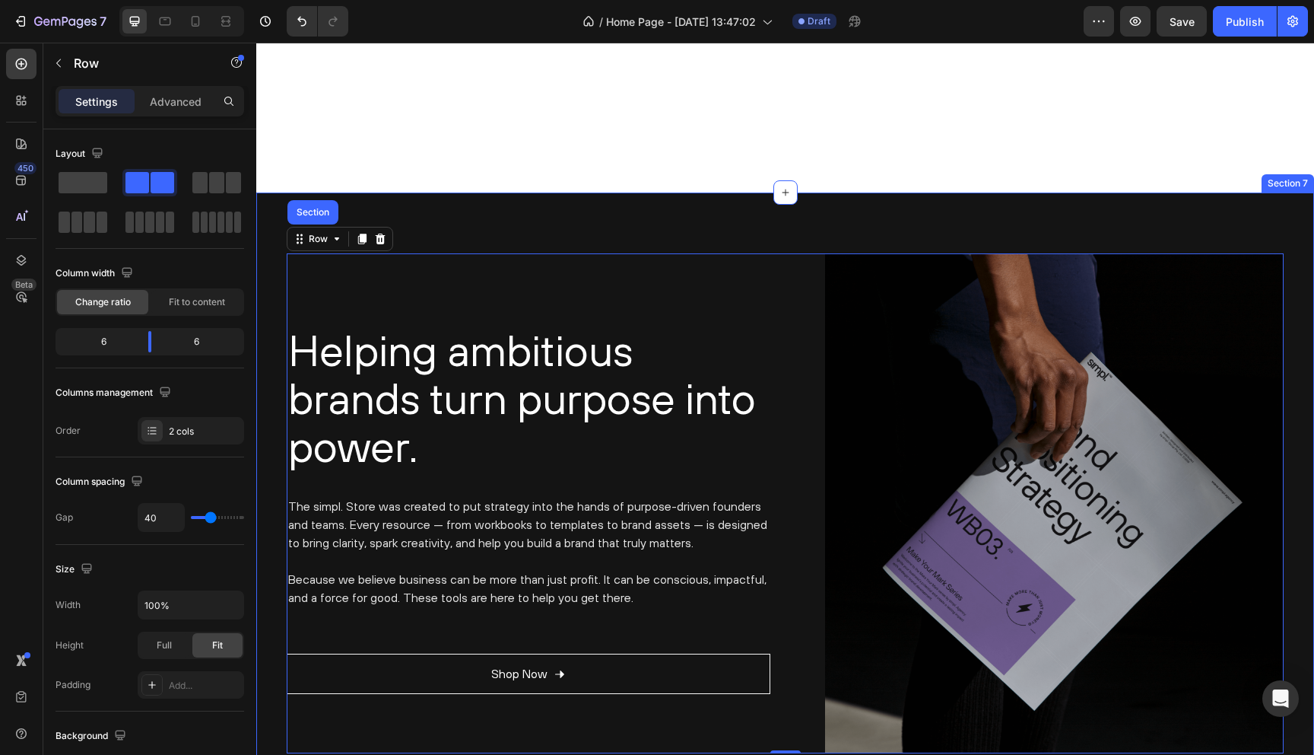
click at [418, 224] on div "Helping ambitious brands turn purpose into power. Heading The simpl. Store was …" at bounding box center [785, 525] width 1058 height 667
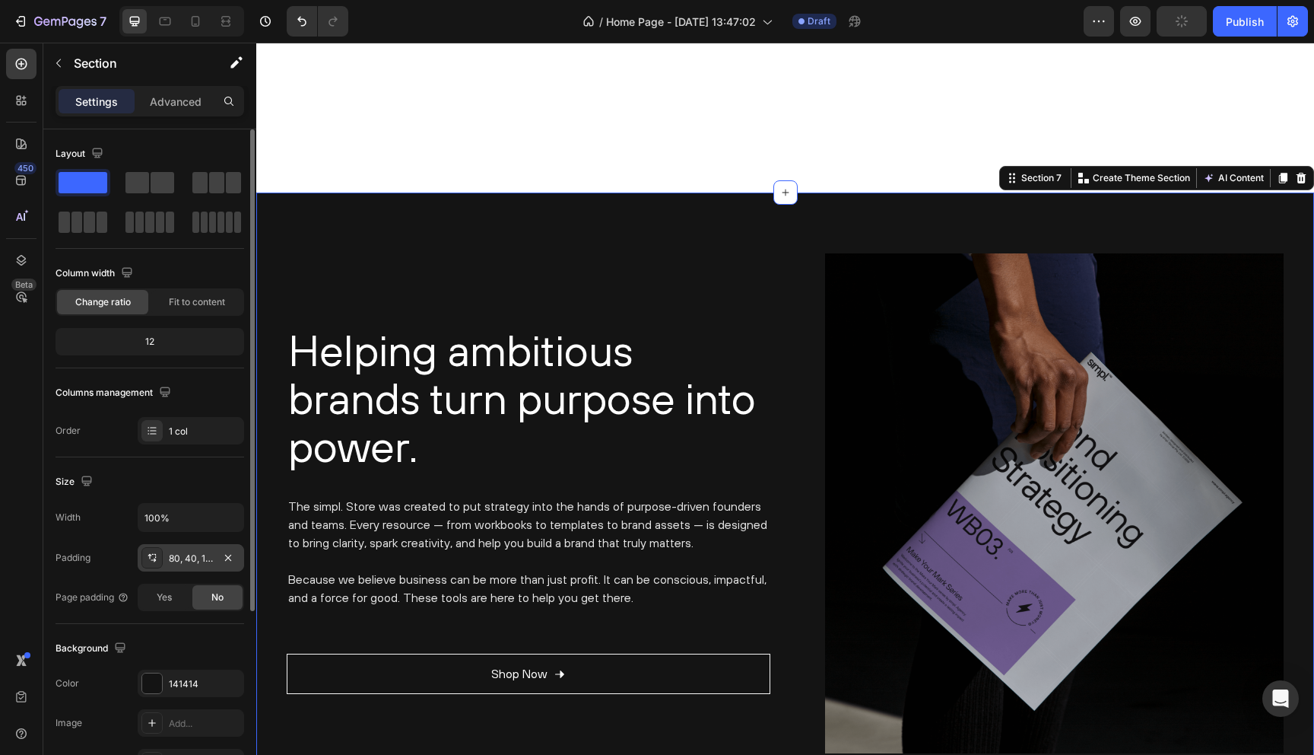
click at [188, 558] on div "80, 40, 140, 40" at bounding box center [191, 558] width 44 height 14
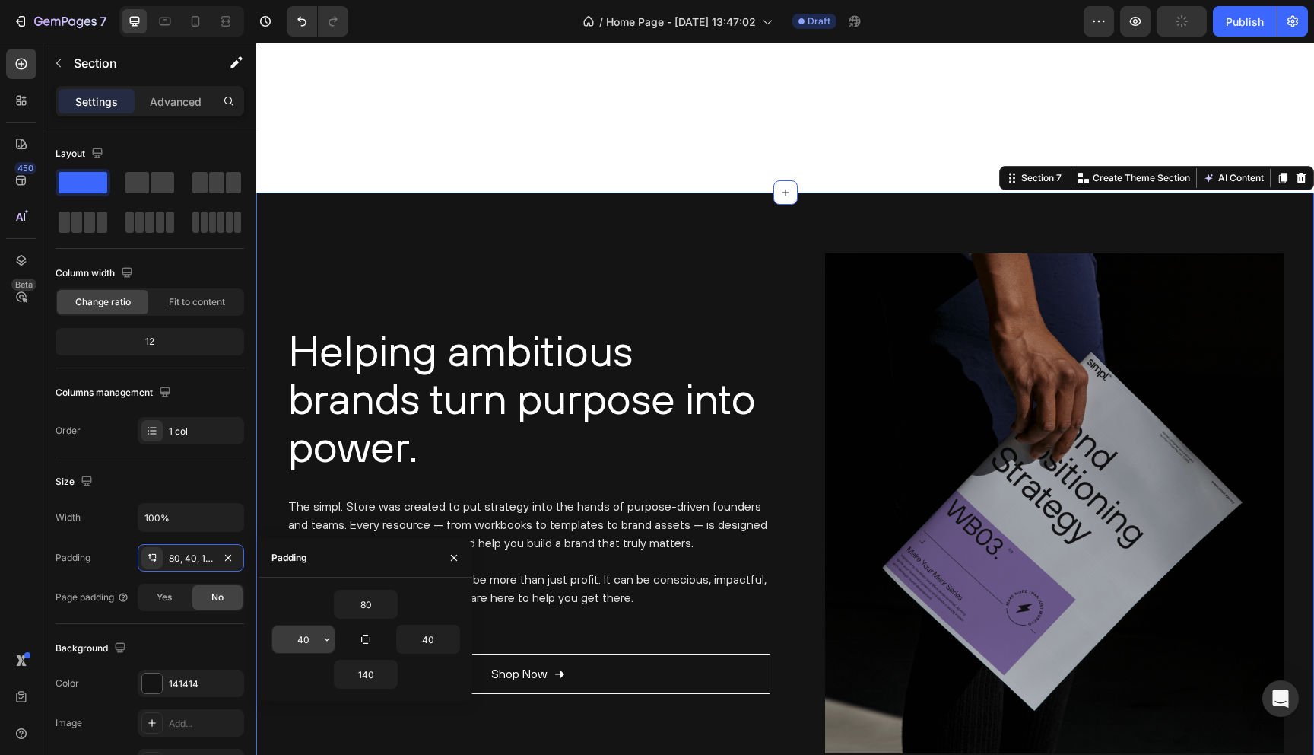
click at [321, 637] on icon "button" at bounding box center [327, 639] width 12 height 12
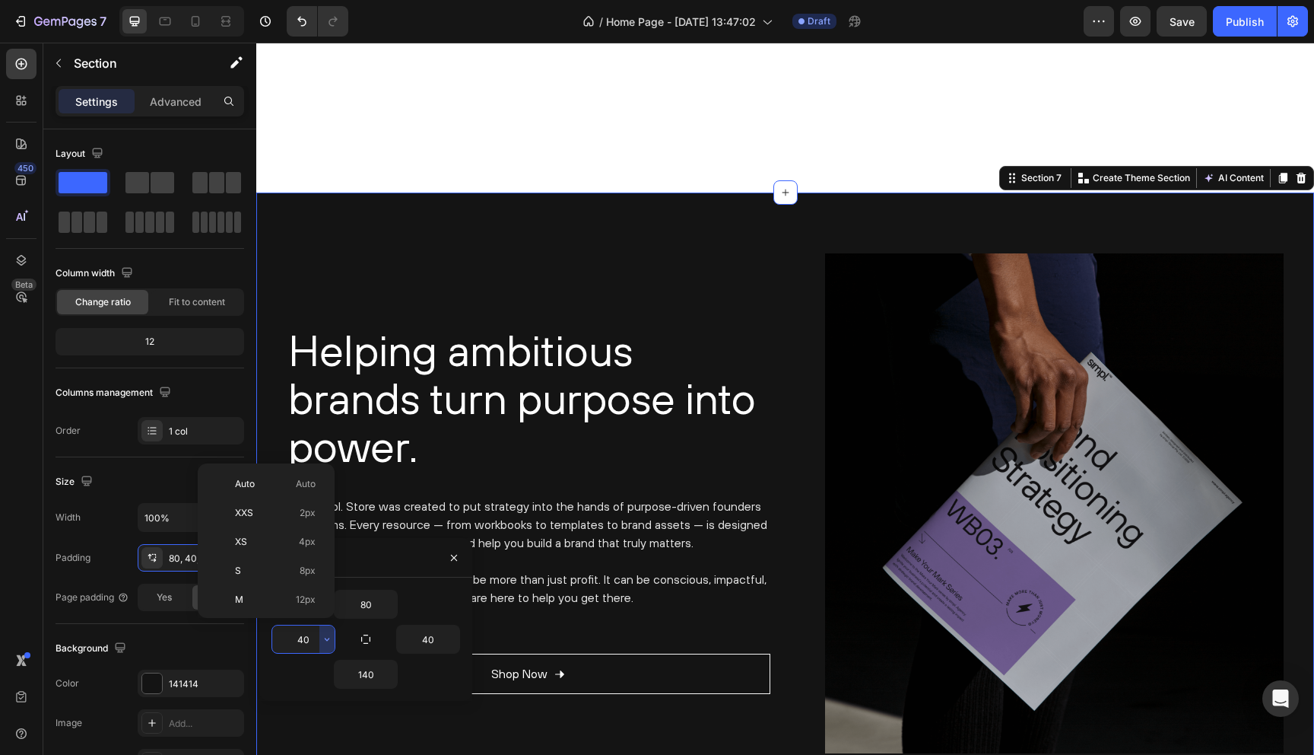
click at [314, 641] on input "40" at bounding box center [303, 638] width 62 height 27
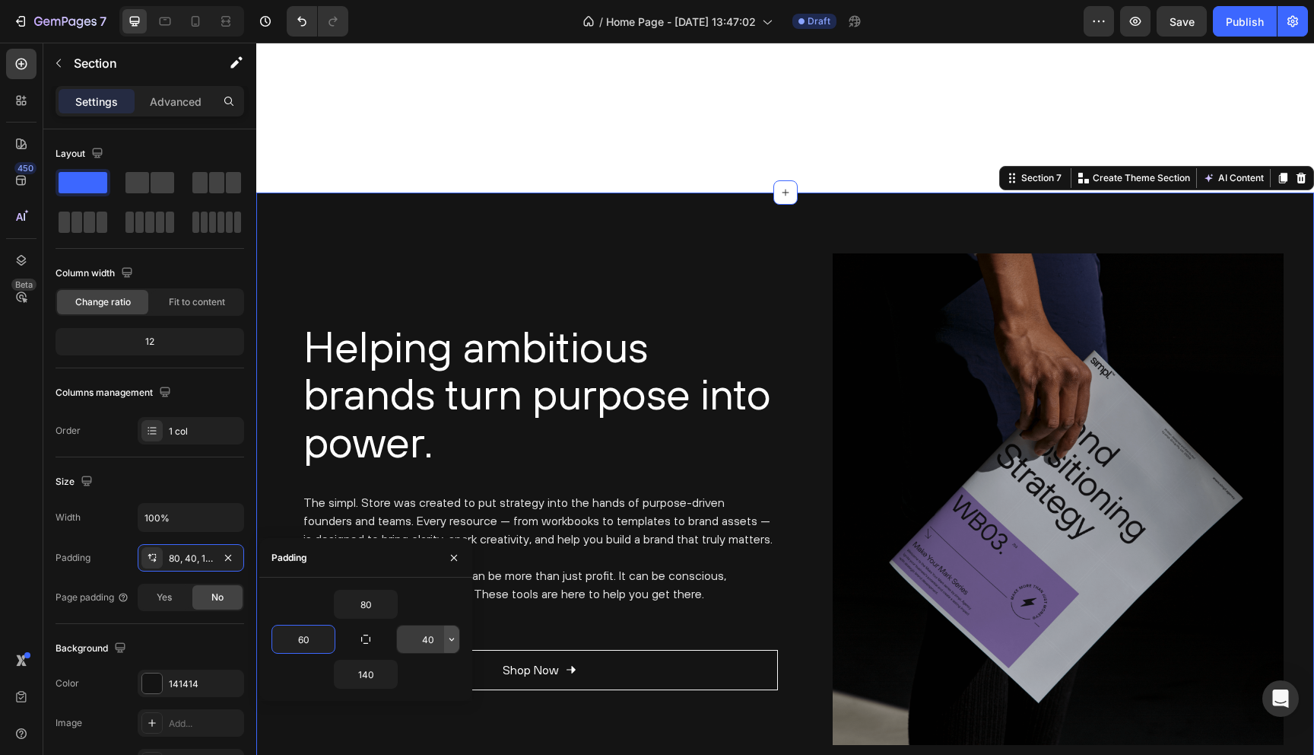
type input "60"
click at [447, 643] on icon "button" at bounding box center [452, 639] width 12 height 12
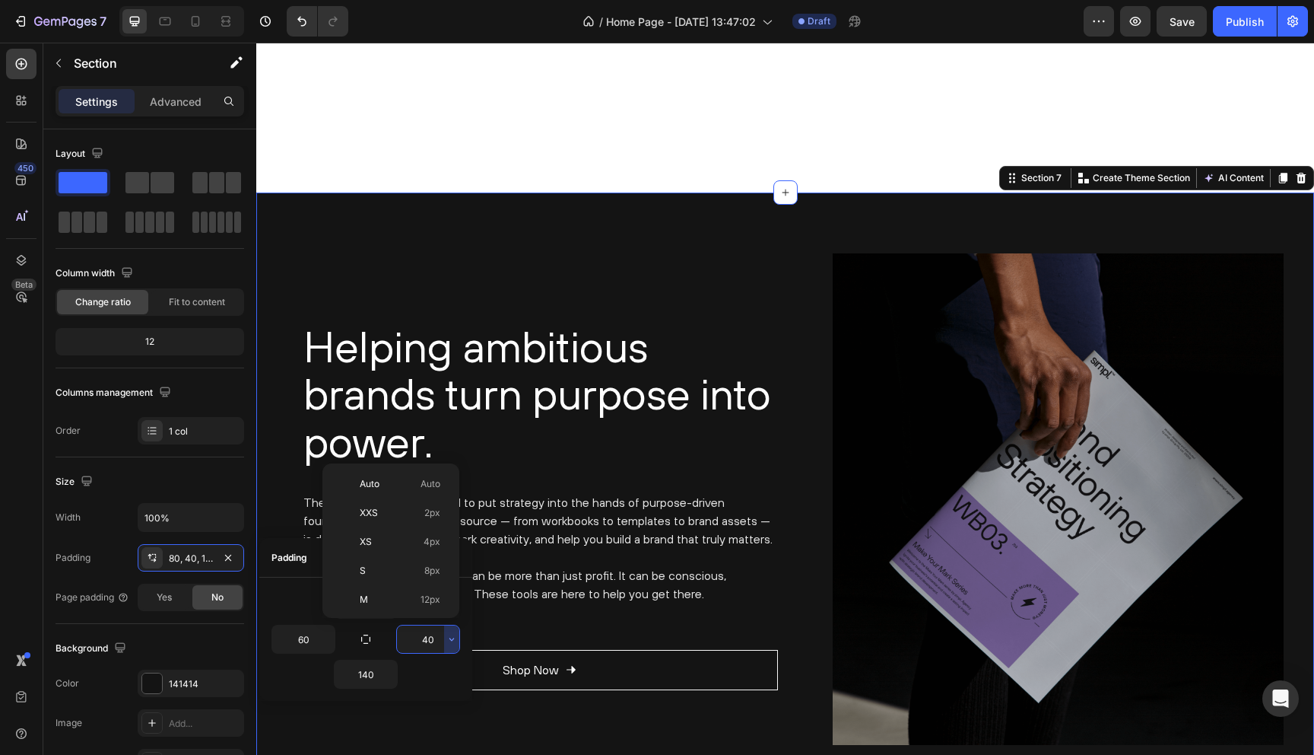
click at [438, 643] on input "40" at bounding box center [428, 638] width 62 height 27
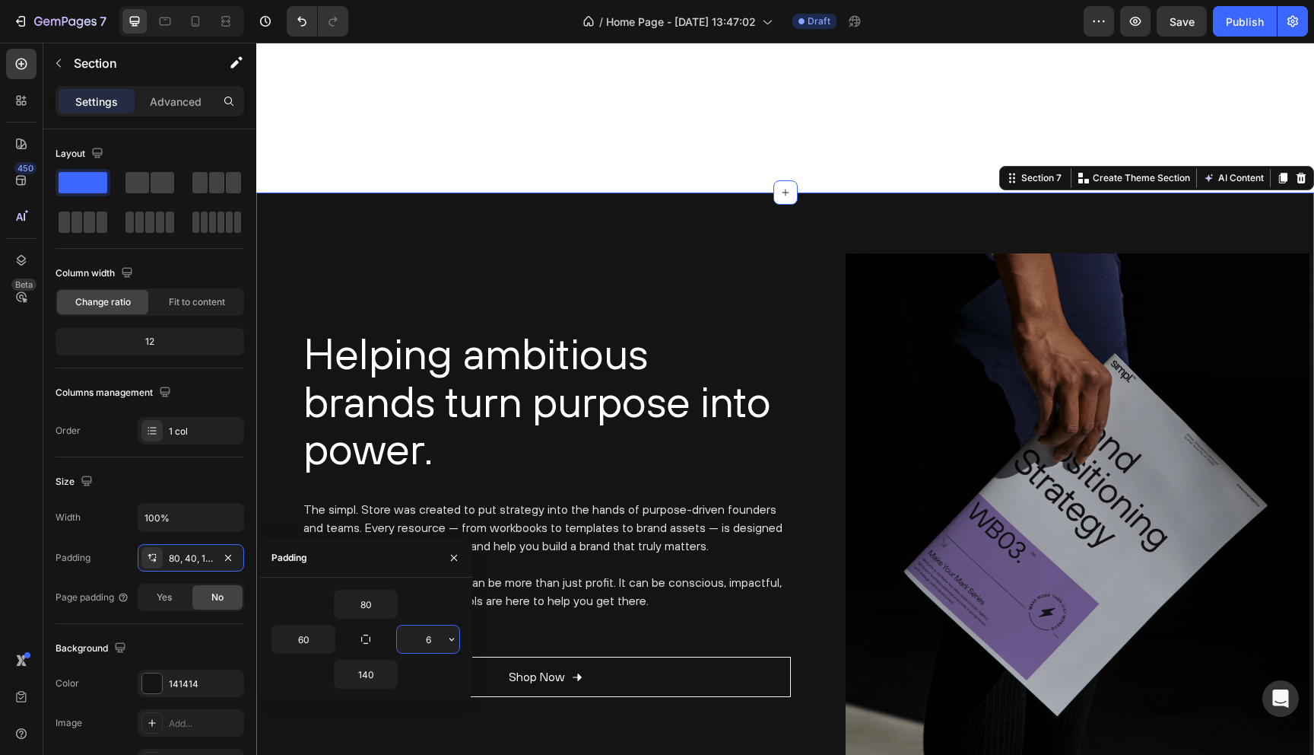
type input "60"
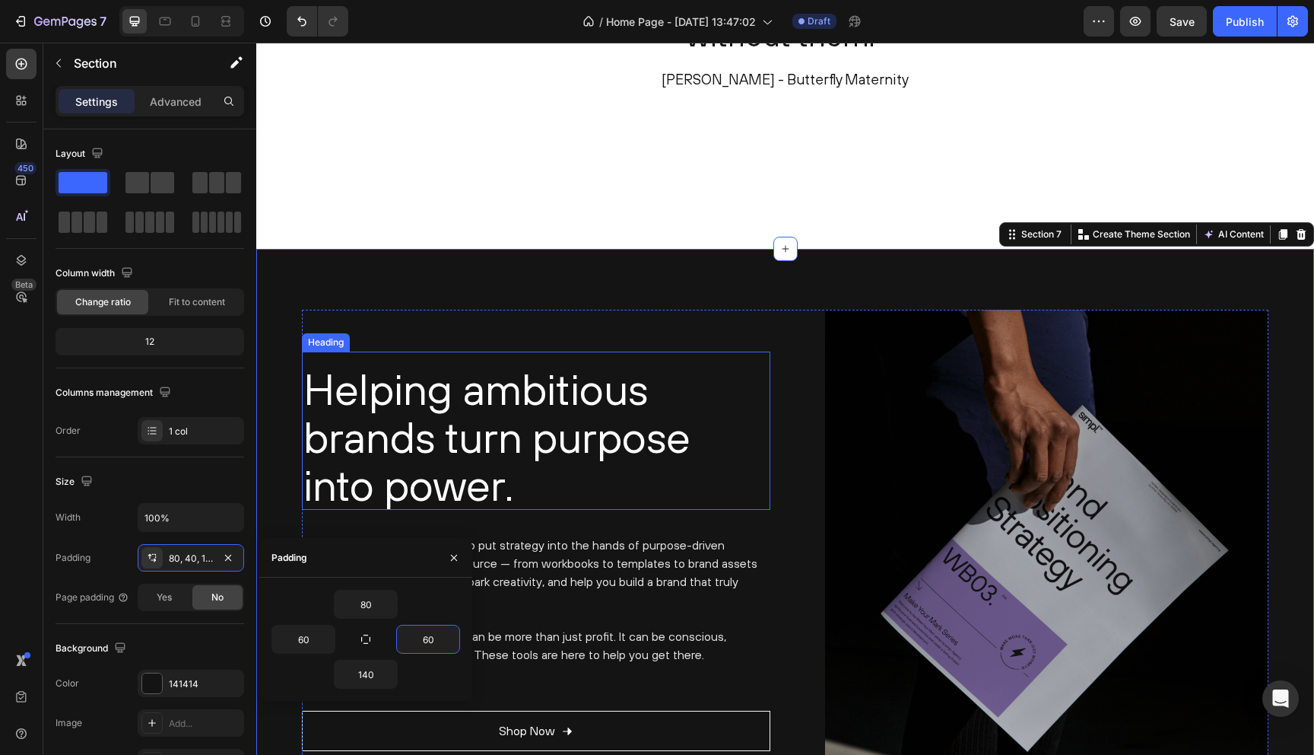
scroll to position [2144, 0]
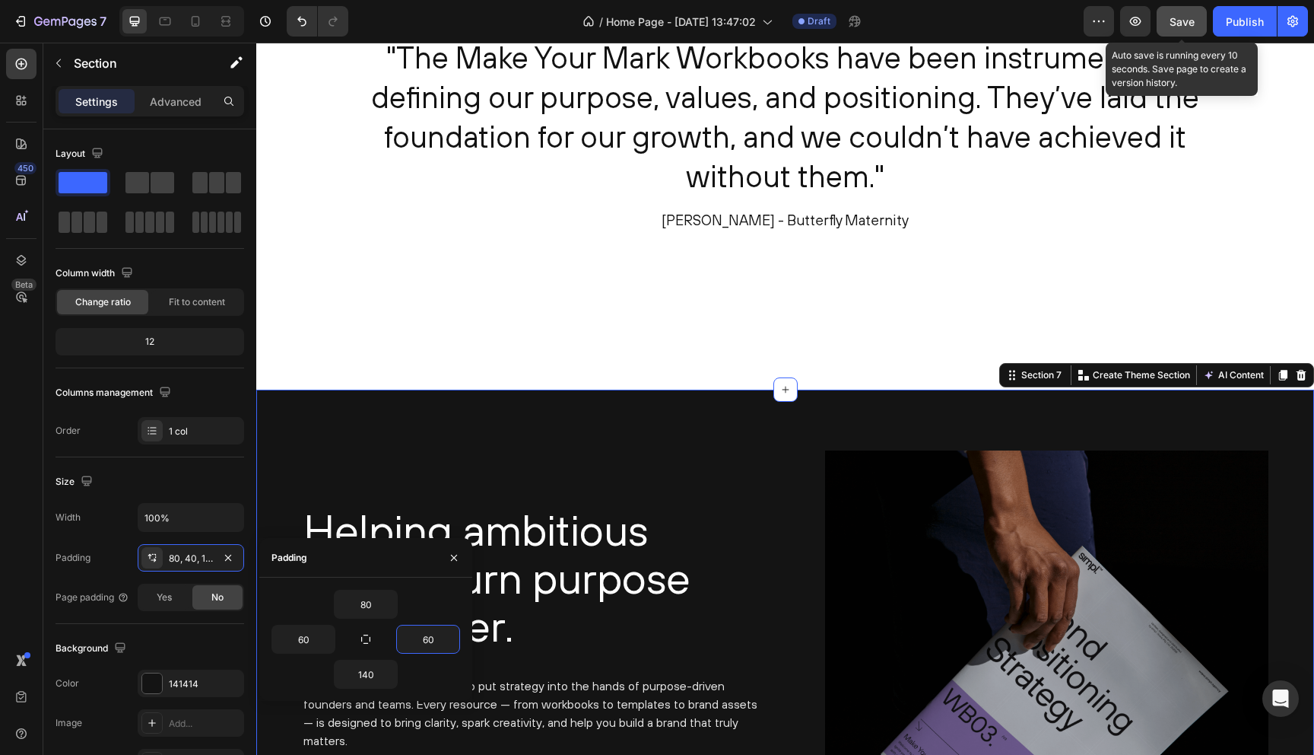
click at [1171, 22] on span "Save" at bounding box center [1182, 21] width 25 height 13
